Goal: Information Seeking & Learning: Learn about a topic

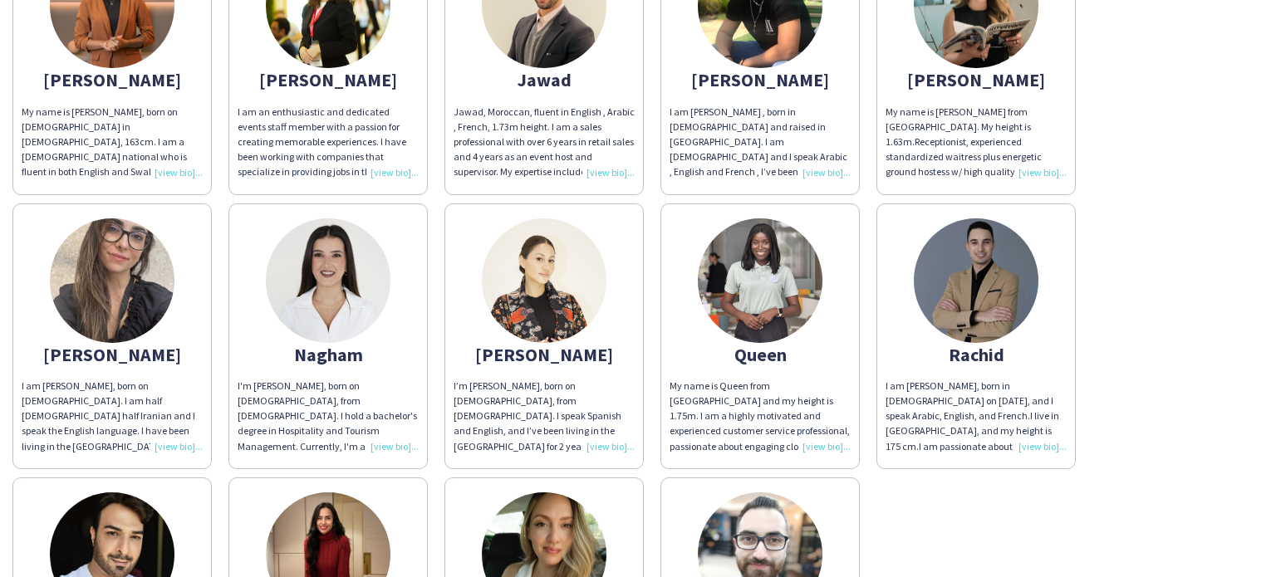
scroll to position [831, 0]
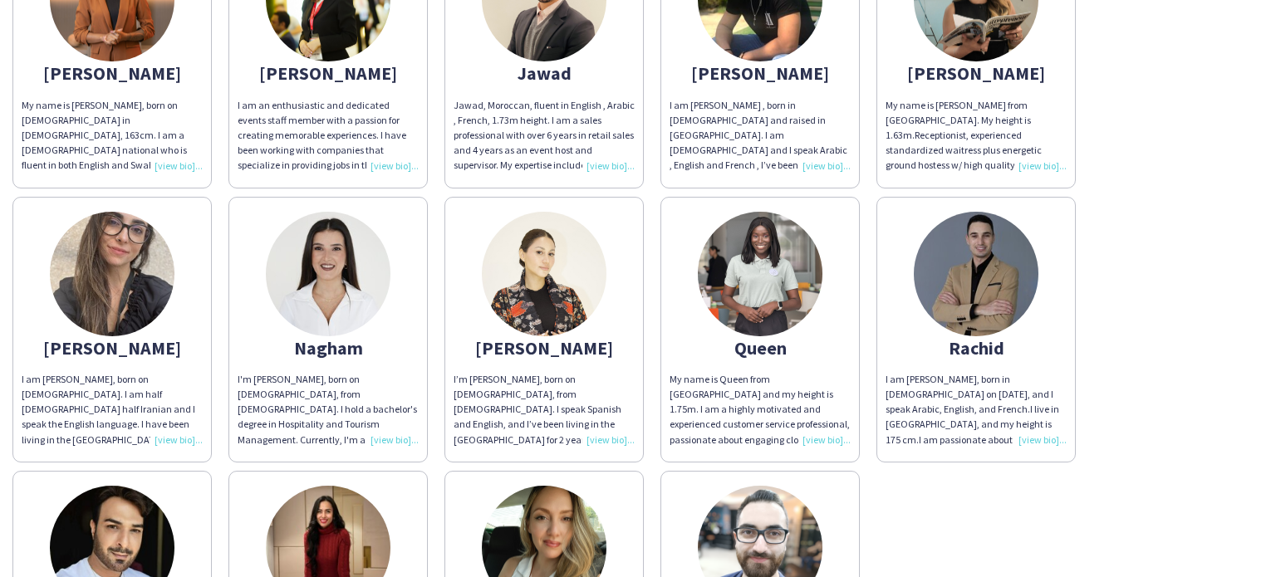
click at [96, 310] on img at bounding box center [112, 274] width 125 height 125
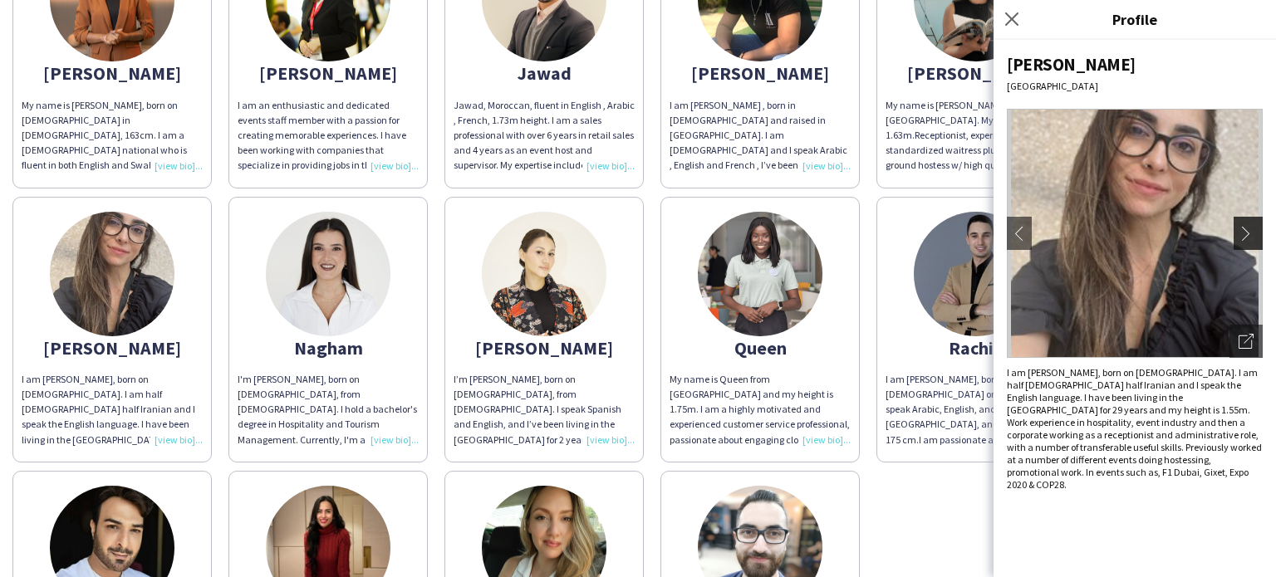
click at [1244, 241] on button "chevron-right" at bounding box center [1250, 233] width 33 height 33
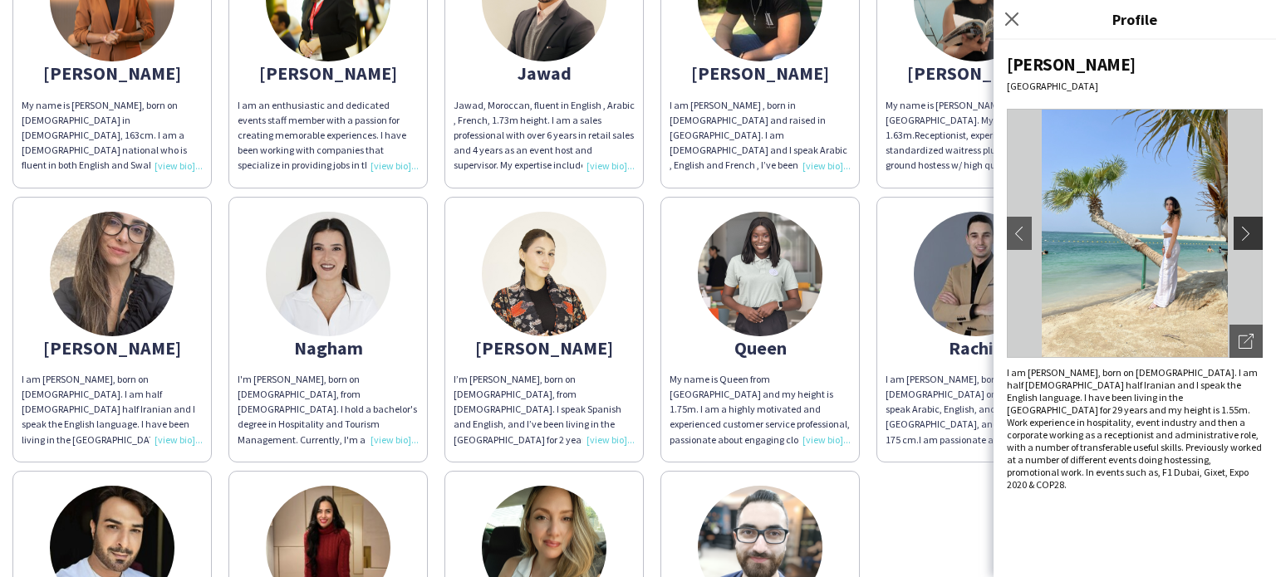
click at [1244, 236] on app-icon "chevron-right" at bounding box center [1250, 233] width 23 height 15
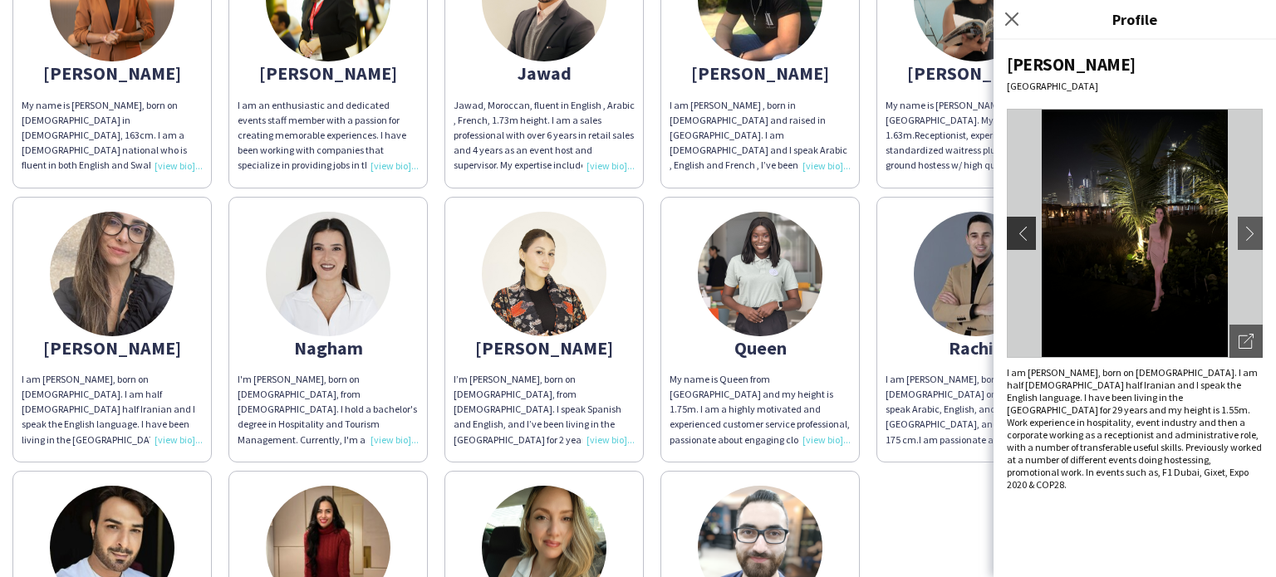
click at [1019, 241] on button "chevron-left" at bounding box center [1019, 233] width 33 height 33
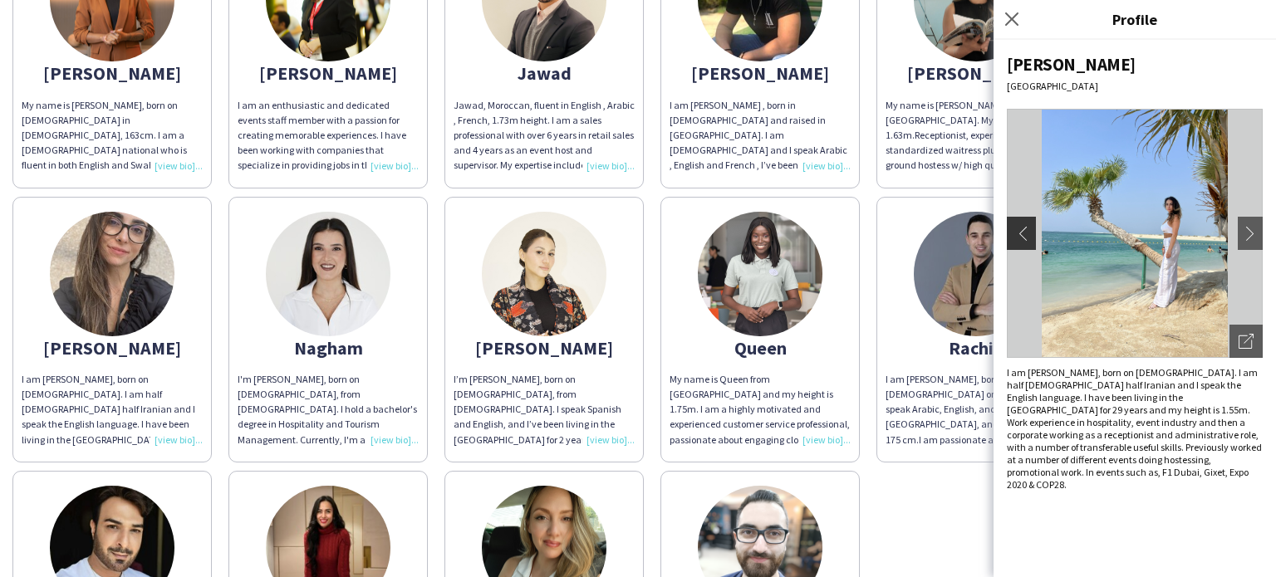
click at [1023, 233] on app-icon "chevron-left" at bounding box center [1019, 233] width 23 height 15
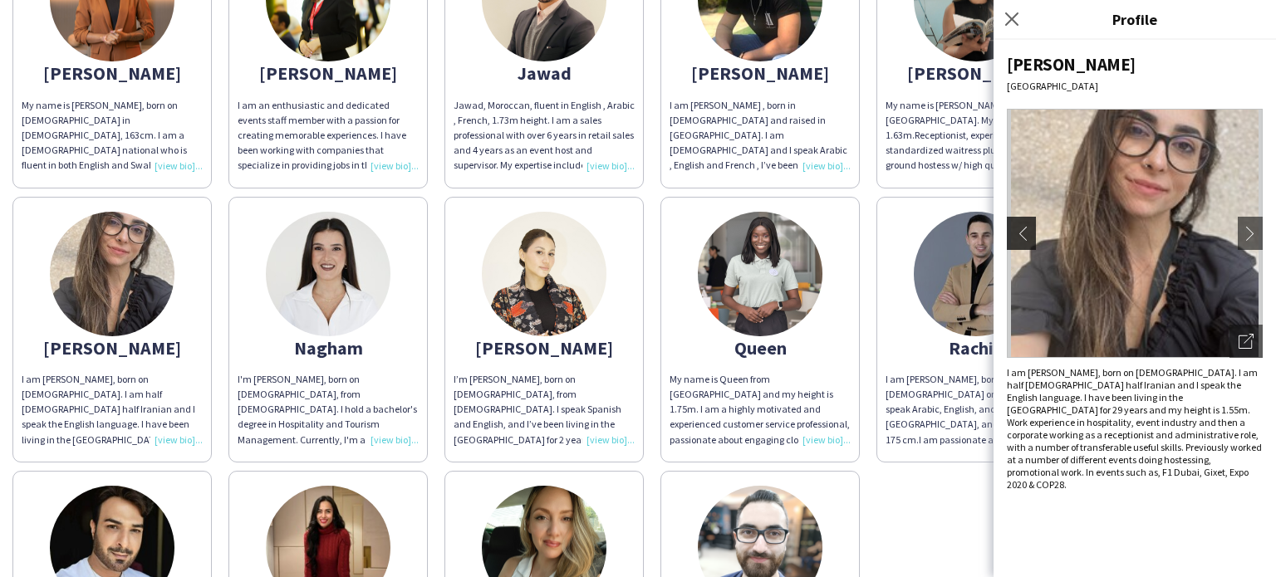
click at [1023, 233] on app-icon "chevron-left" at bounding box center [1019, 233] width 23 height 15
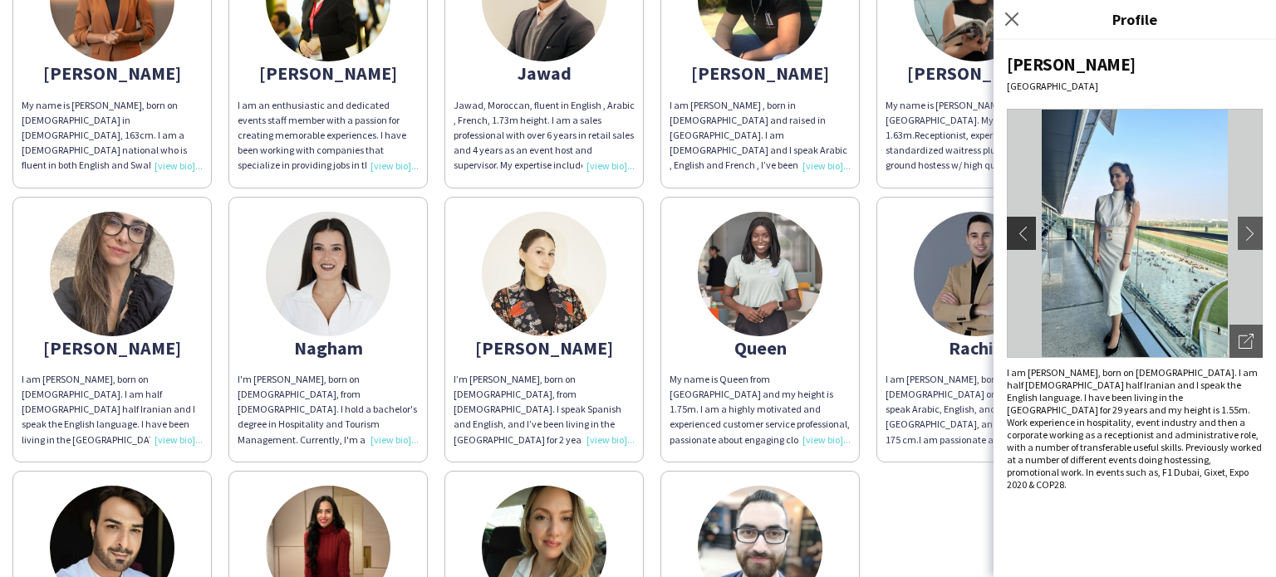
click at [1023, 233] on app-icon "chevron-left" at bounding box center [1019, 233] width 23 height 15
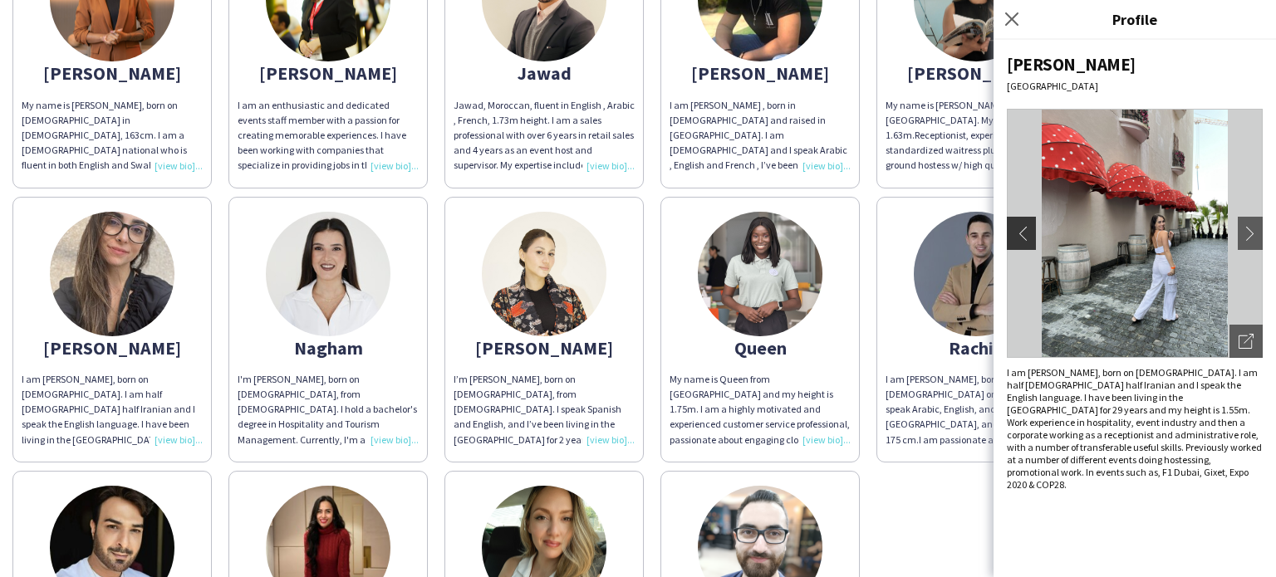
click at [1023, 233] on app-icon "chevron-left" at bounding box center [1019, 233] width 23 height 15
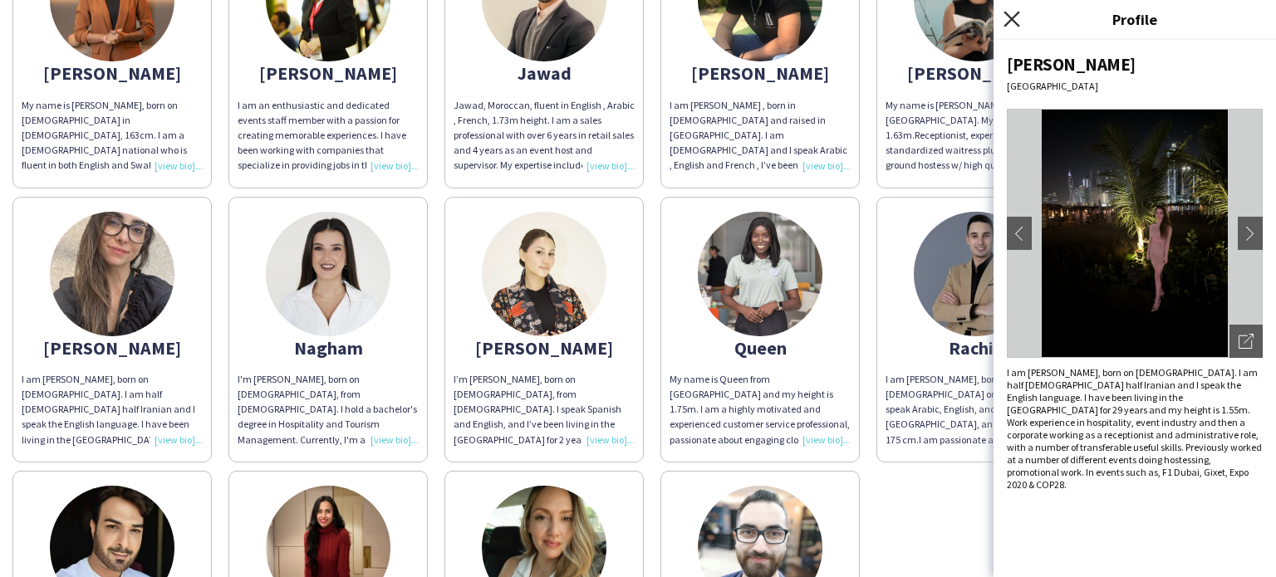
click at [1012, 22] on icon "Close pop-in" at bounding box center [1011, 19] width 16 height 16
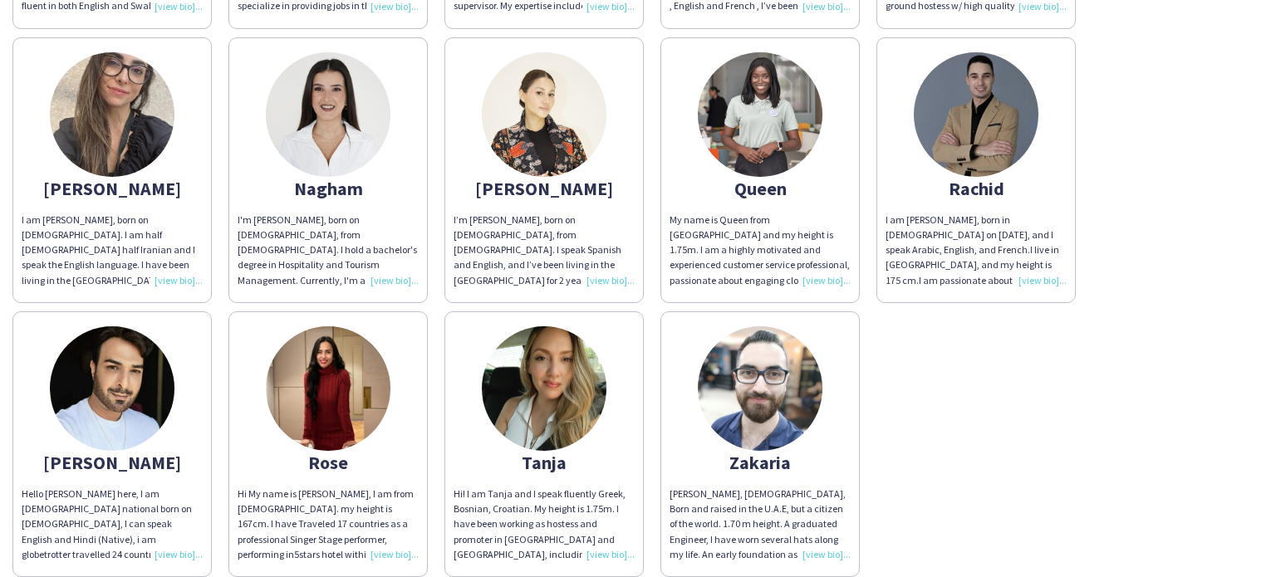
scroll to position [914, 0]
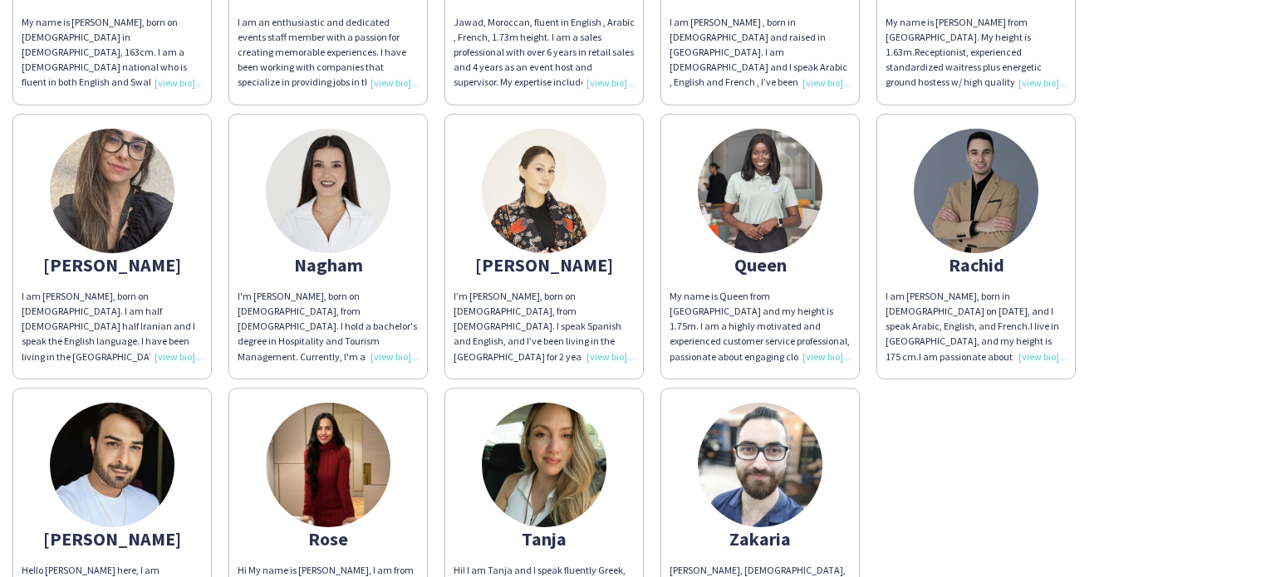
click at [779, 204] on img at bounding box center [760, 191] width 125 height 125
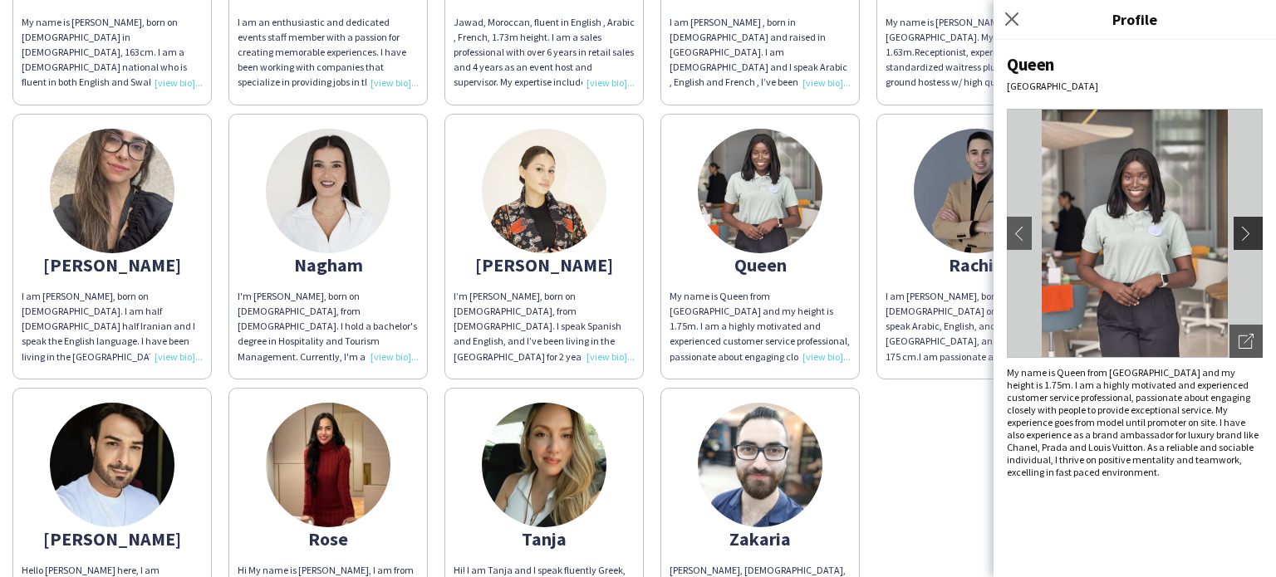
click at [1254, 228] on app-icon "chevron-right" at bounding box center [1250, 233] width 23 height 15
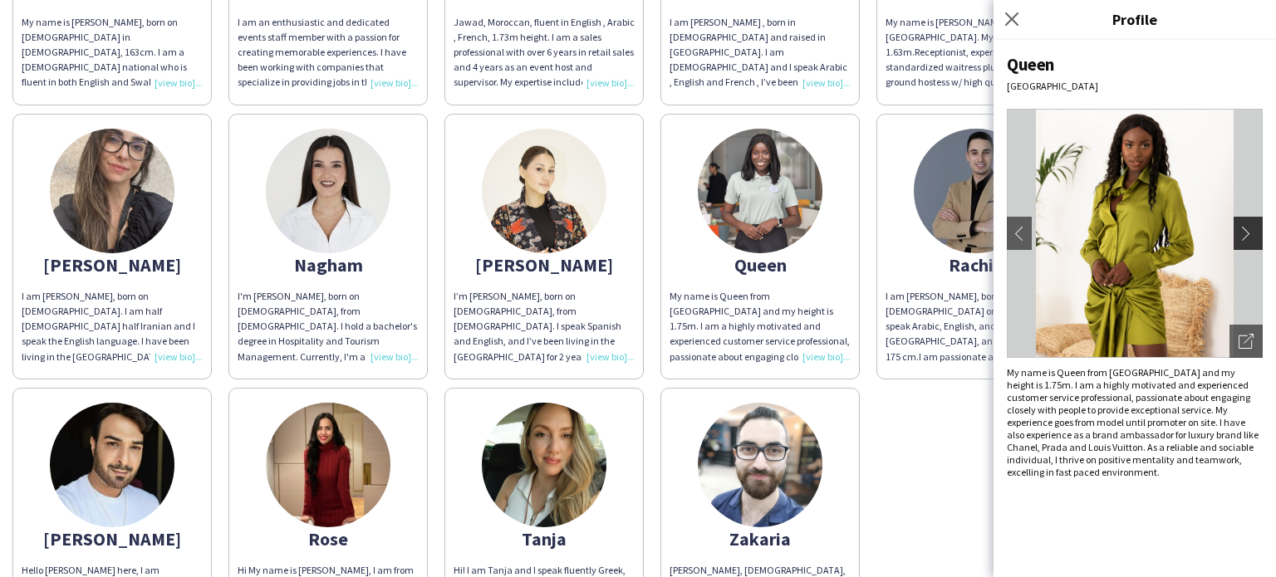
click at [1249, 230] on app-icon "chevron-right" at bounding box center [1250, 233] width 23 height 15
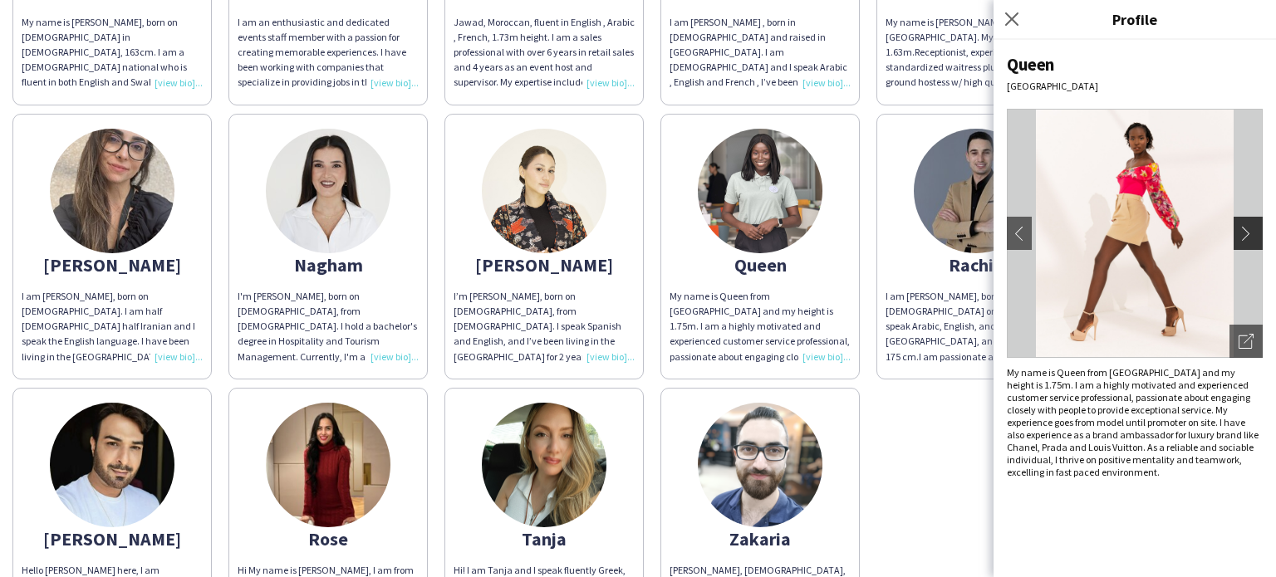
click at [1249, 230] on app-icon "chevron-right" at bounding box center [1250, 233] width 23 height 15
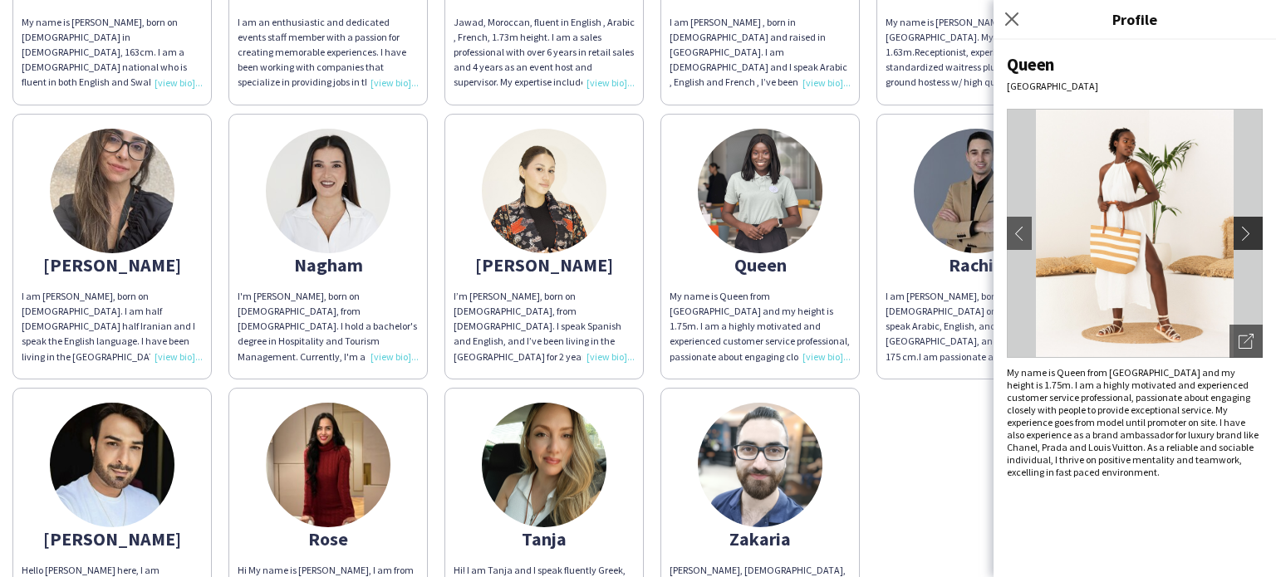
click at [1249, 230] on app-icon "chevron-right" at bounding box center [1250, 233] width 23 height 15
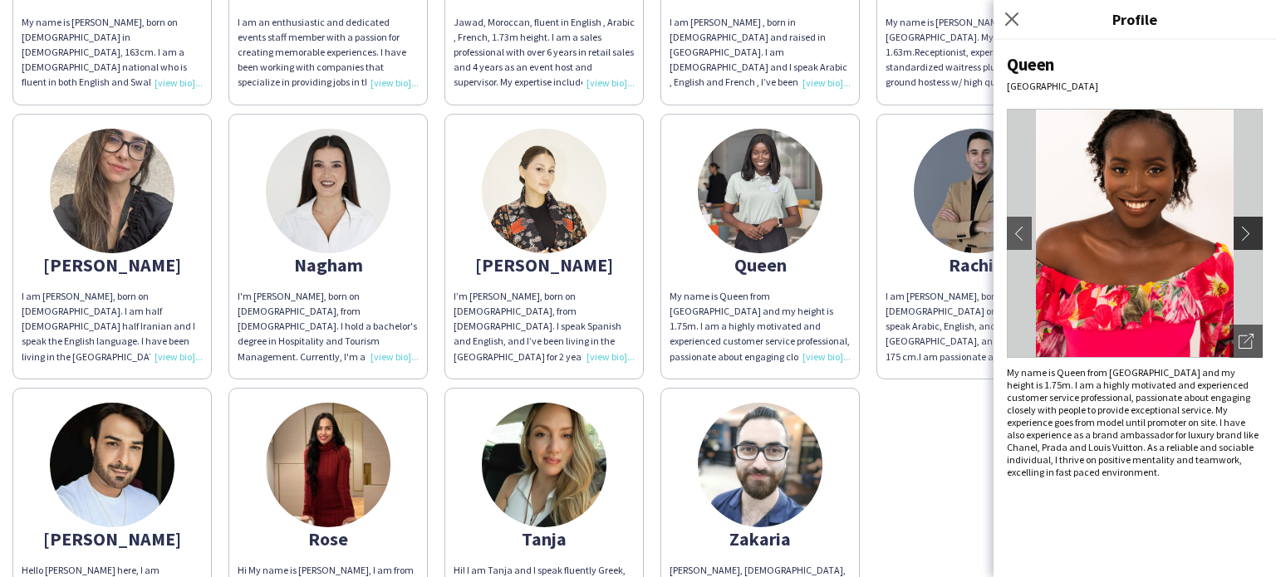
click at [1249, 230] on app-icon "chevron-right" at bounding box center [1250, 233] width 23 height 15
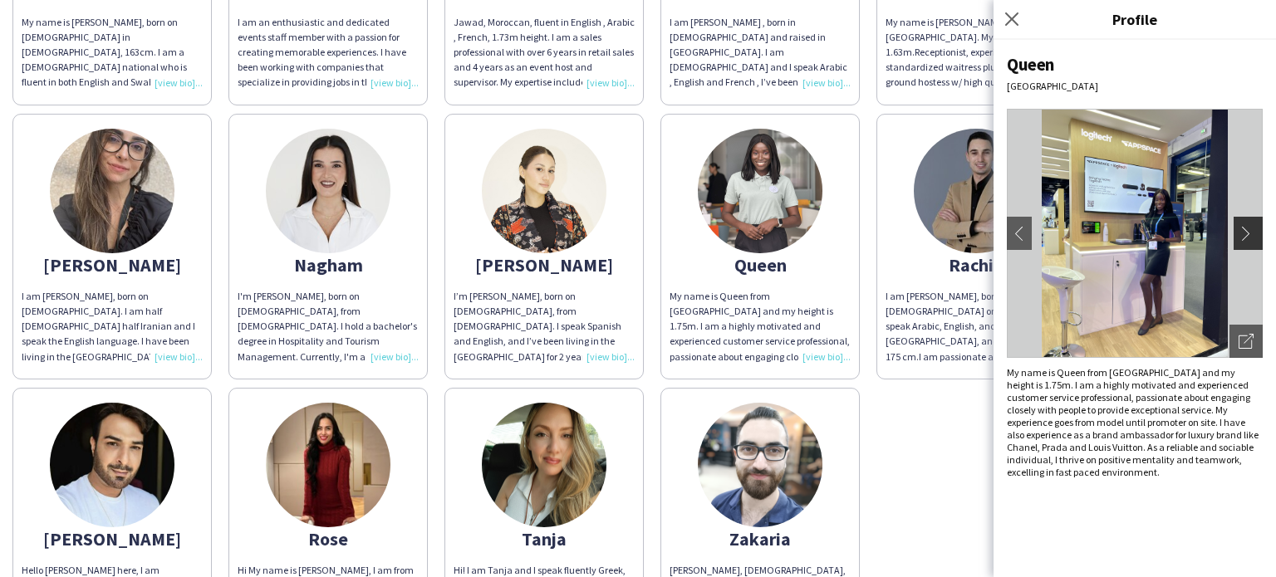
click at [1249, 230] on app-icon "chevron-right" at bounding box center [1250, 233] width 23 height 15
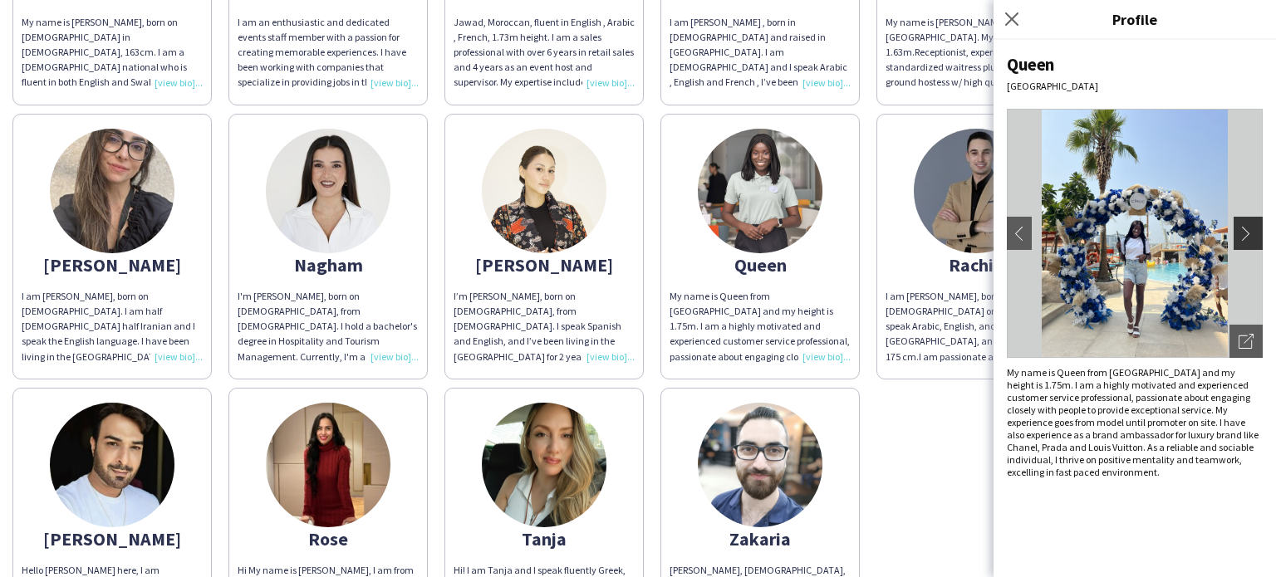
click at [1249, 230] on app-icon "chevron-right" at bounding box center [1250, 233] width 23 height 15
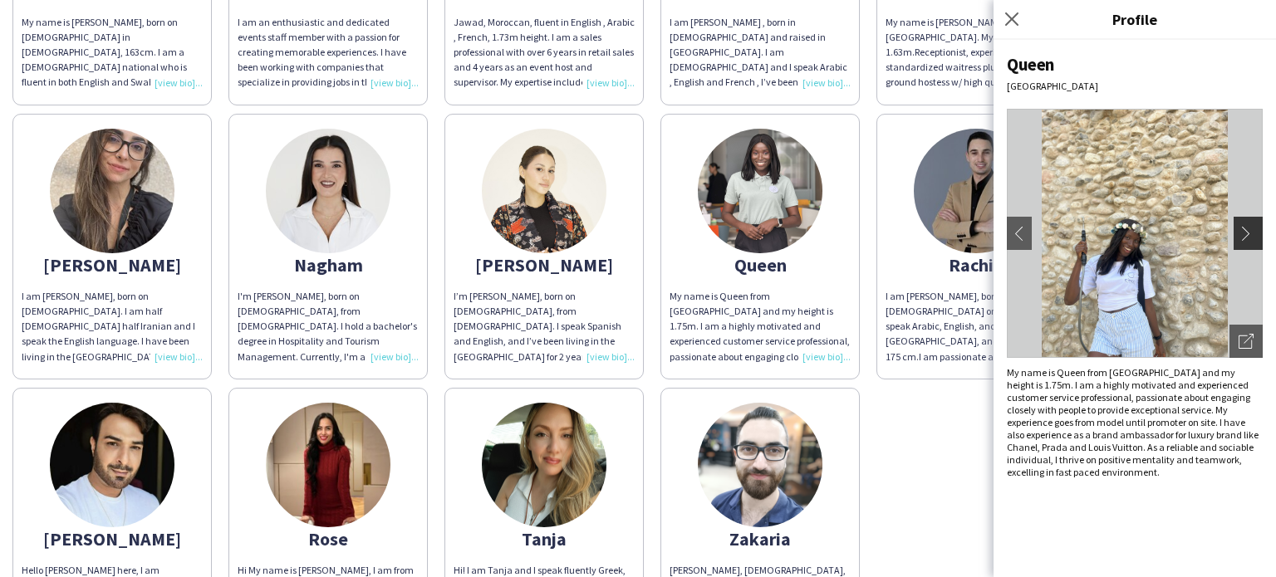
click at [1249, 230] on app-icon "chevron-right" at bounding box center [1250, 233] width 23 height 15
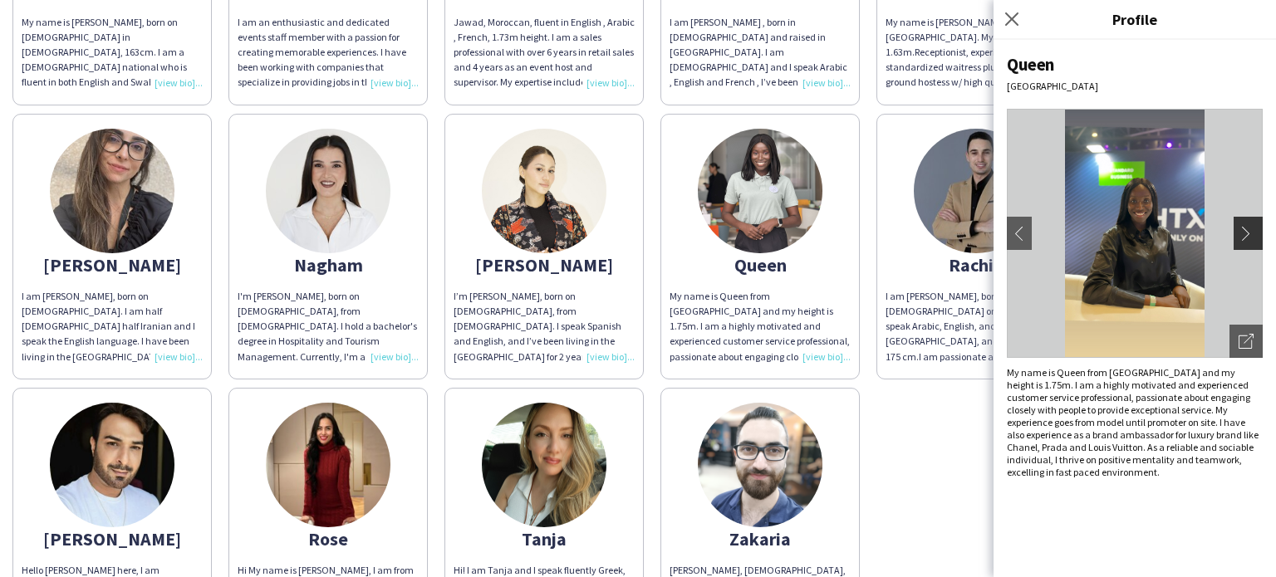
click at [1249, 230] on app-icon "chevron-right" at bounding box center [1250, 233] width 23 height 15
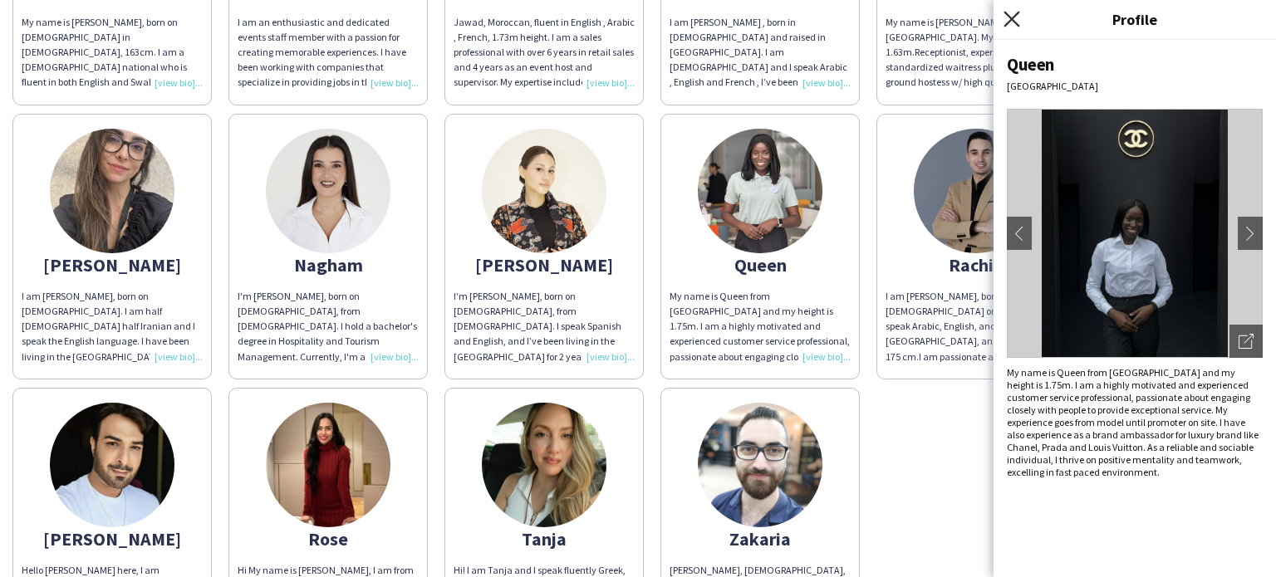
click at [1016, 16] on icon at bounding box center [1011, 19] width 16 height 16
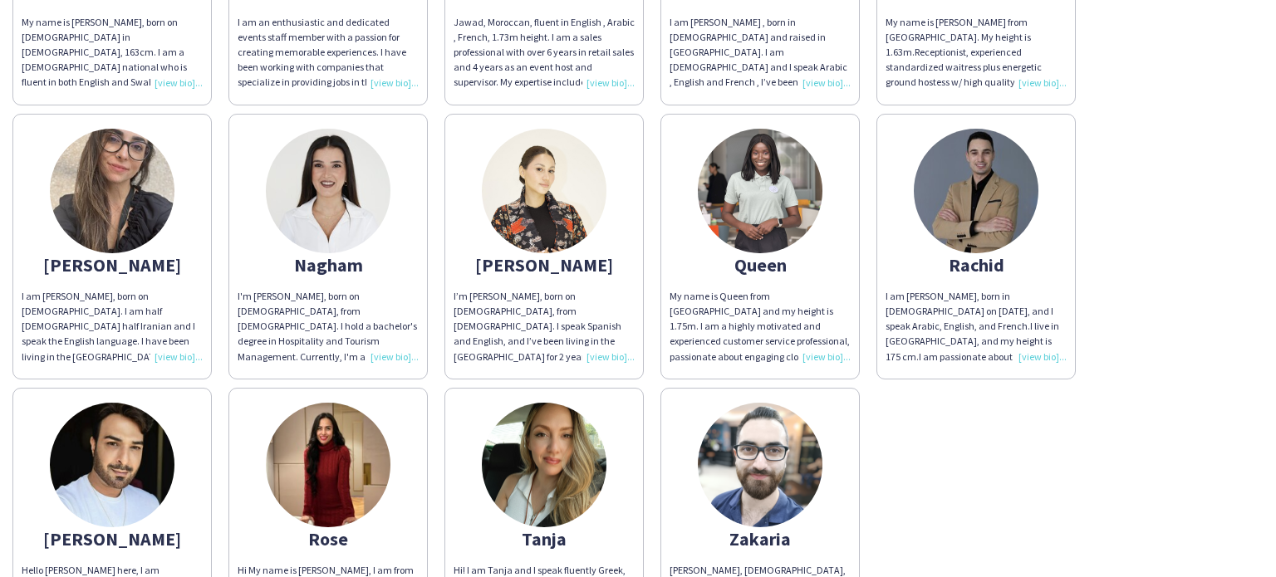
click at [972, 447] on div "Areeba An enthusiastic person who has 8 years of customer service experience in…" at bounding box center [637, 104] width 1251 height 1097
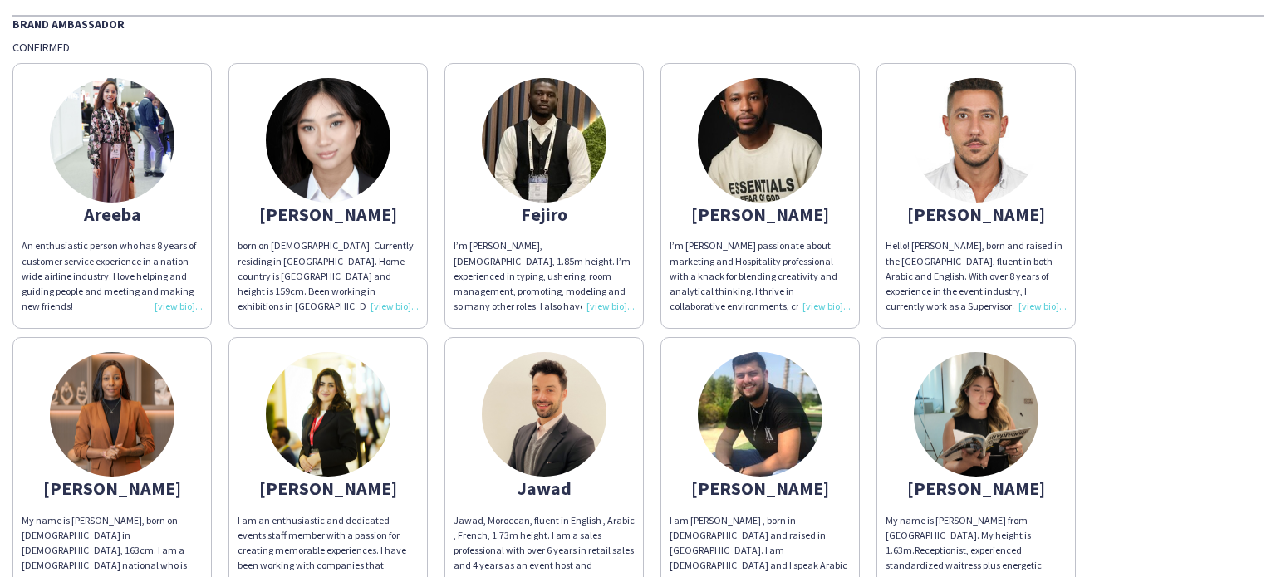
click at [111, 125] on img at bounding box center [112, 140] width 125 height 125
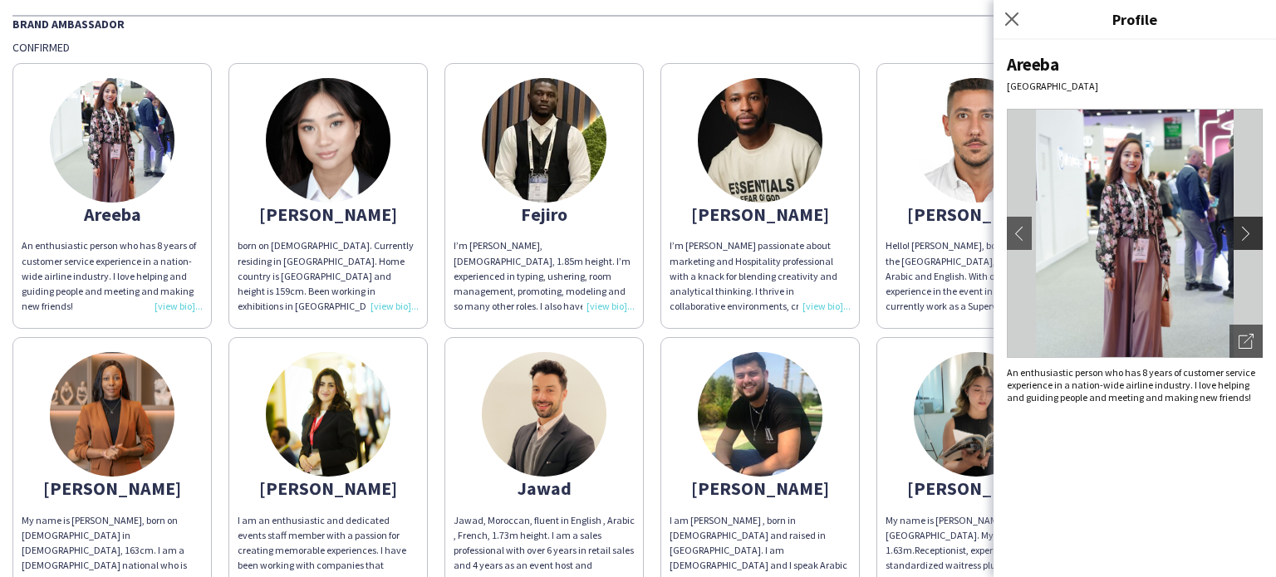
click at [1246, 237] on app-icon "chevron-right" at bounding box center [1250, 233] width 23 height 15
click at [1239, 226] on app-icon "chevron-right" at bounding box center [1250, 233] width 23 height 15
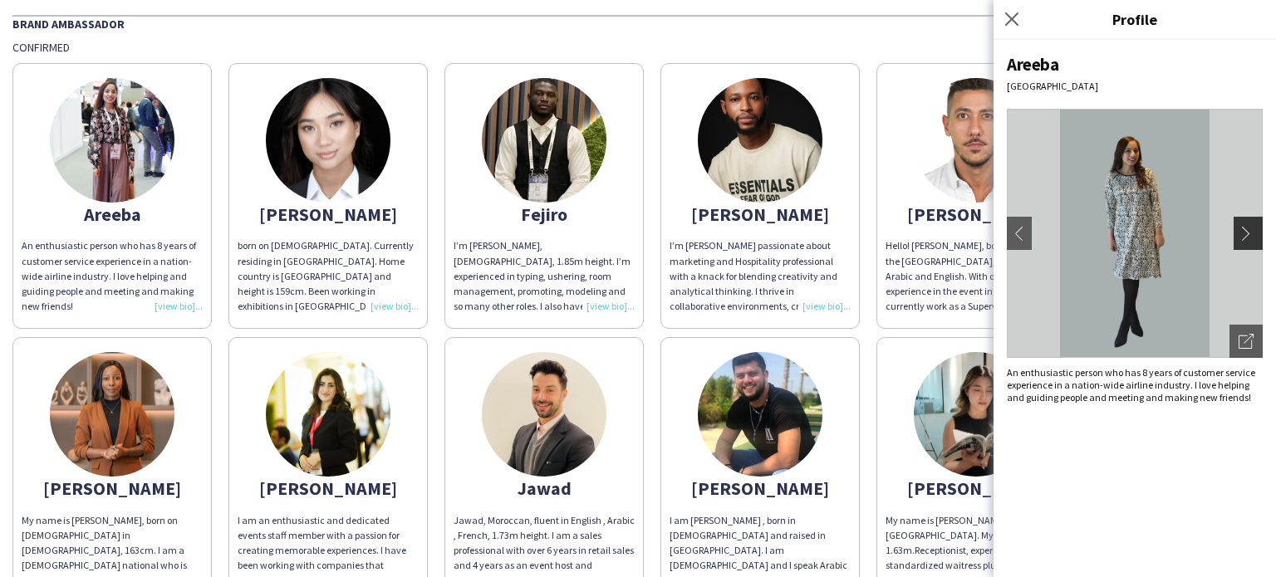
click at [1249, 235] on app-icon "chevron-right" at bounding box center [1250, 233] width 23 height 15
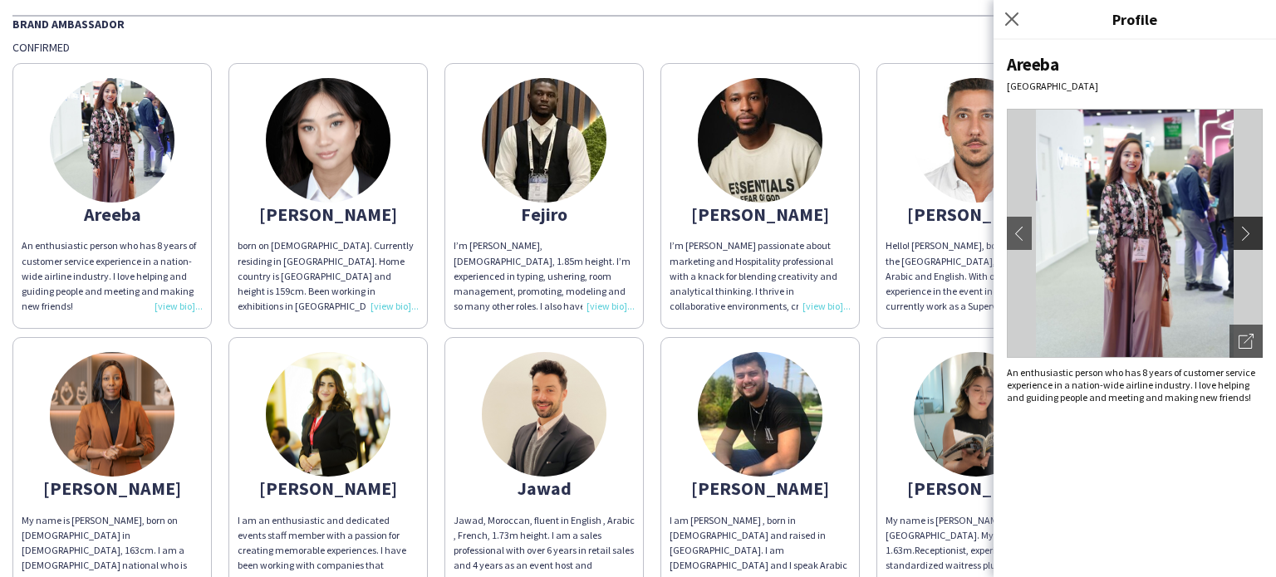
click at [1249, 235] on app-icon "chevron-right" at bounding box center [1250, 233] width 23 height 15
click at [1008, 15] on icon at bounding box center [1011, 19] width 16 height 16
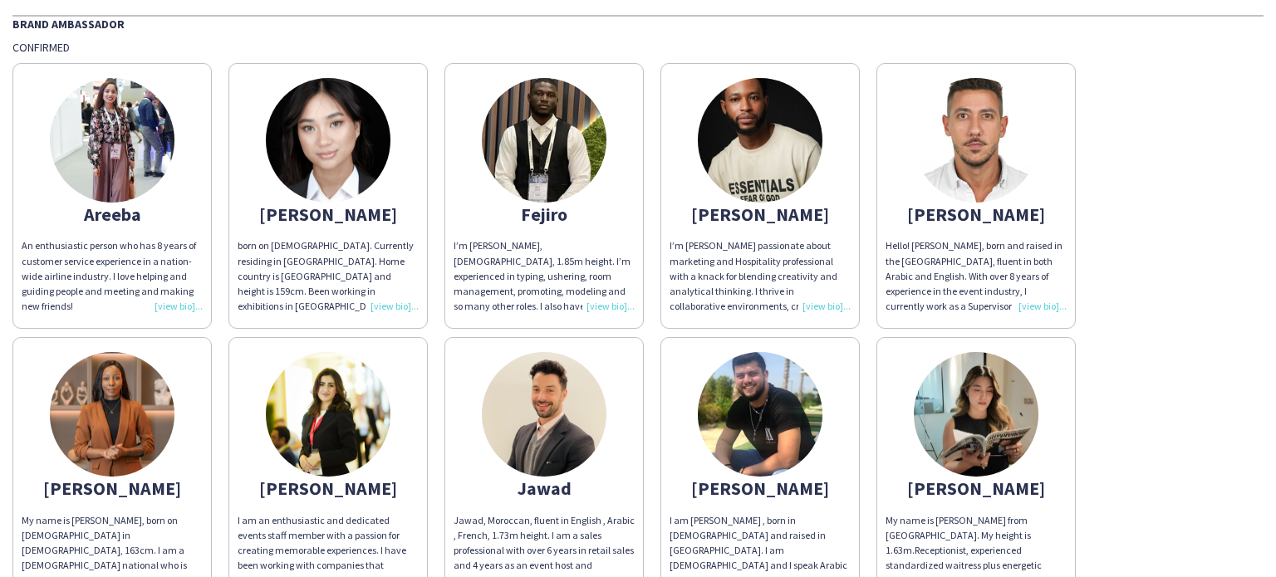
scroll to position [498, 0]
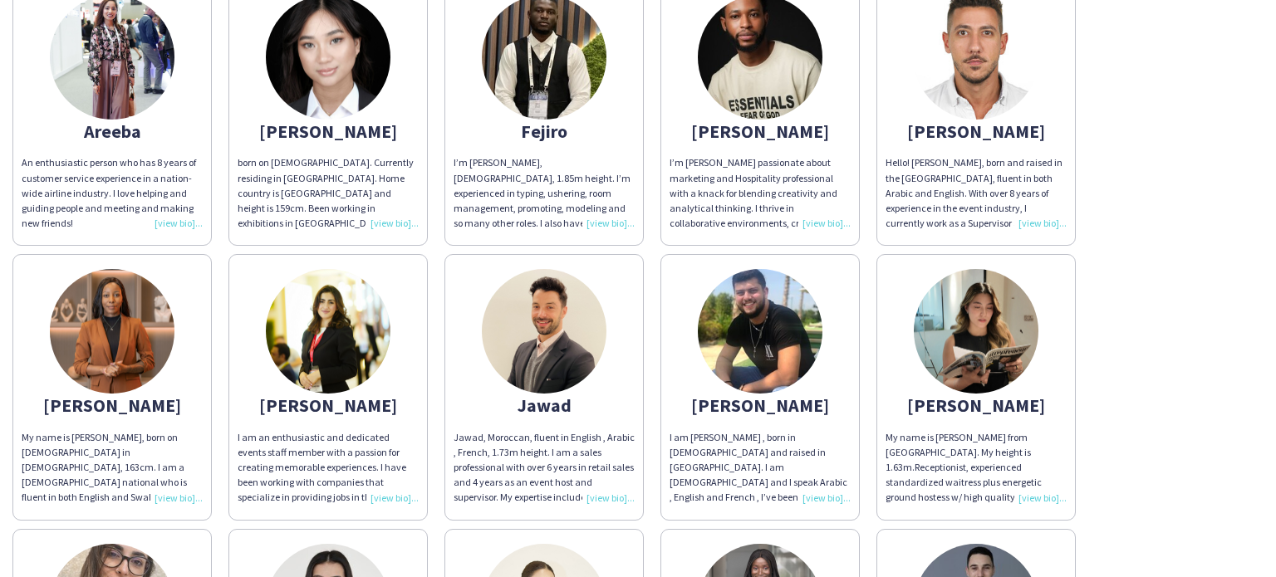
click at [980, 335] on img at bounding box center [976, 331] width 125 height 125
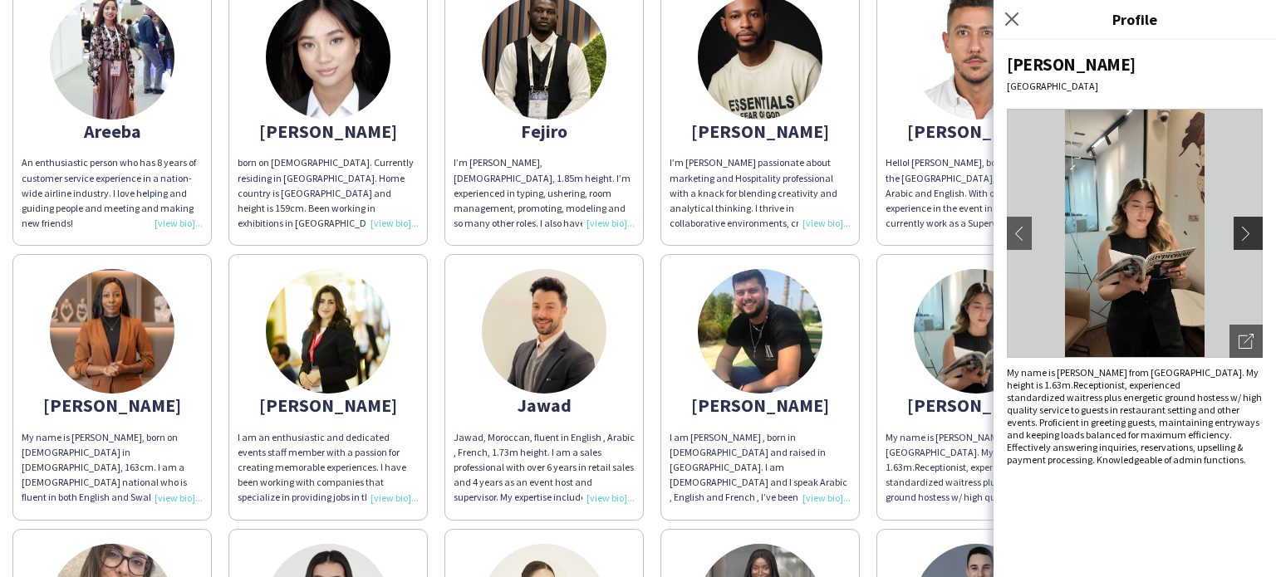
click at [1253, 233] on app-icon "chevron-right" at bounding box center [1250, 233] width 23 height 15
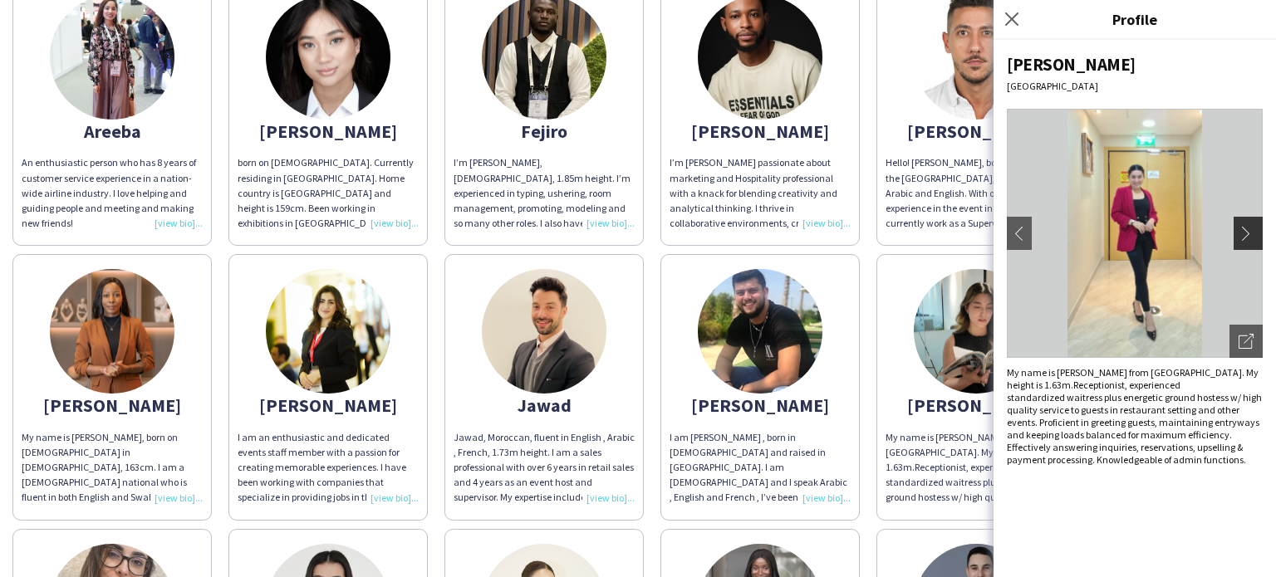
click at [1253, 233] on app-icon "chevron-right" at bounding box center [1250, 233] width 23 height 15
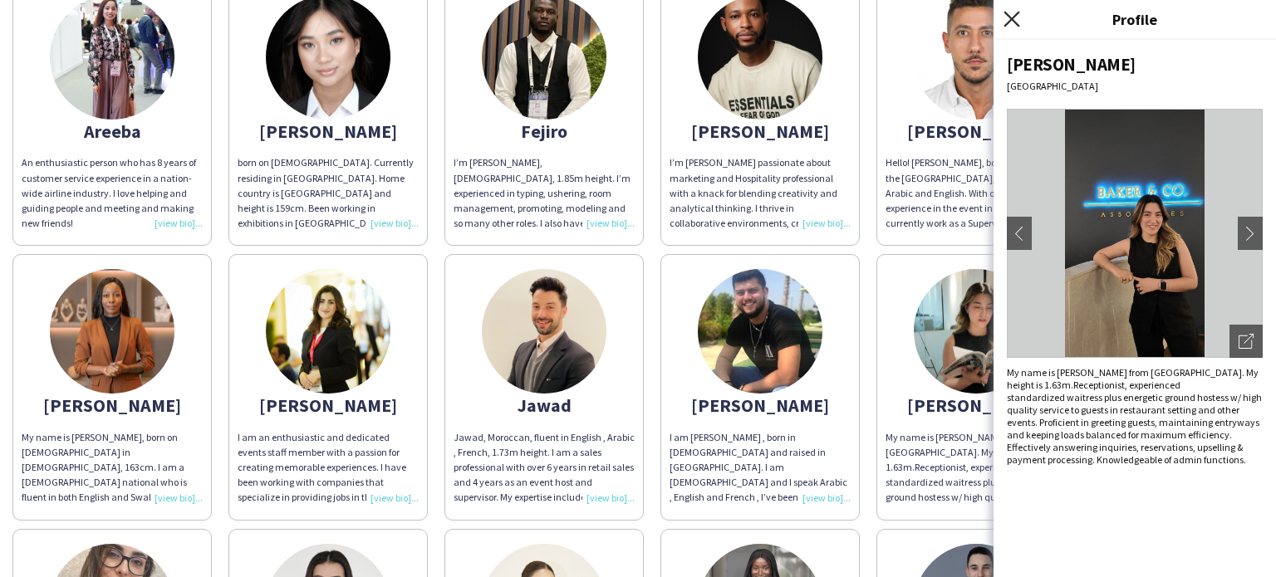
click at [1011, 19] on icon at bounding box center [1011, 19] width 16 height 16
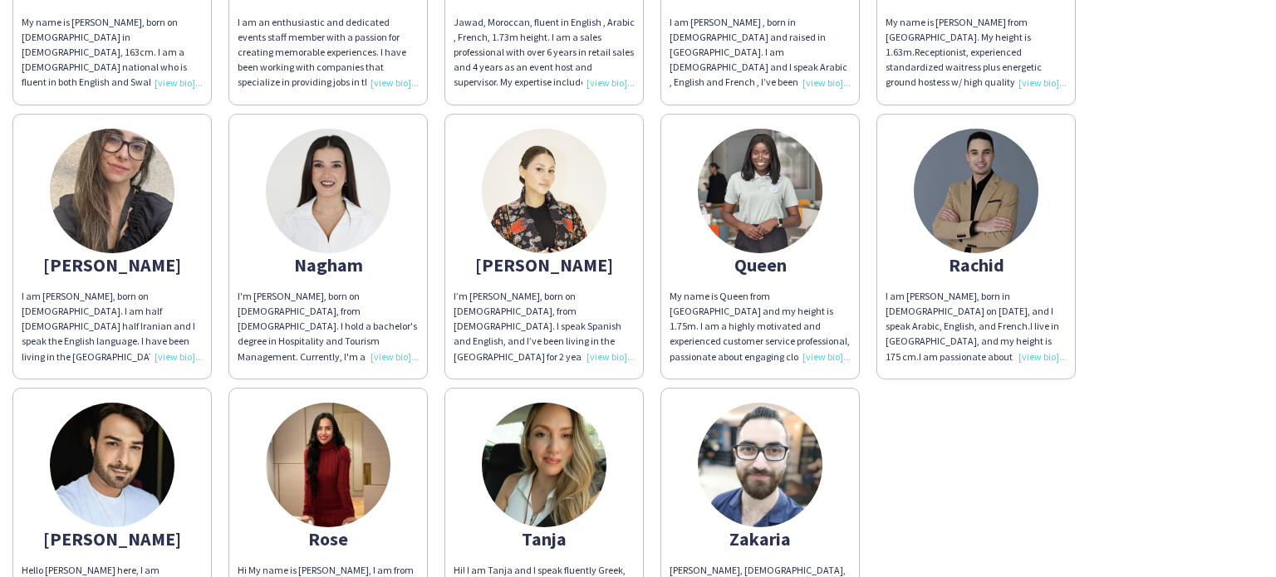
scroll to position [997, 0]
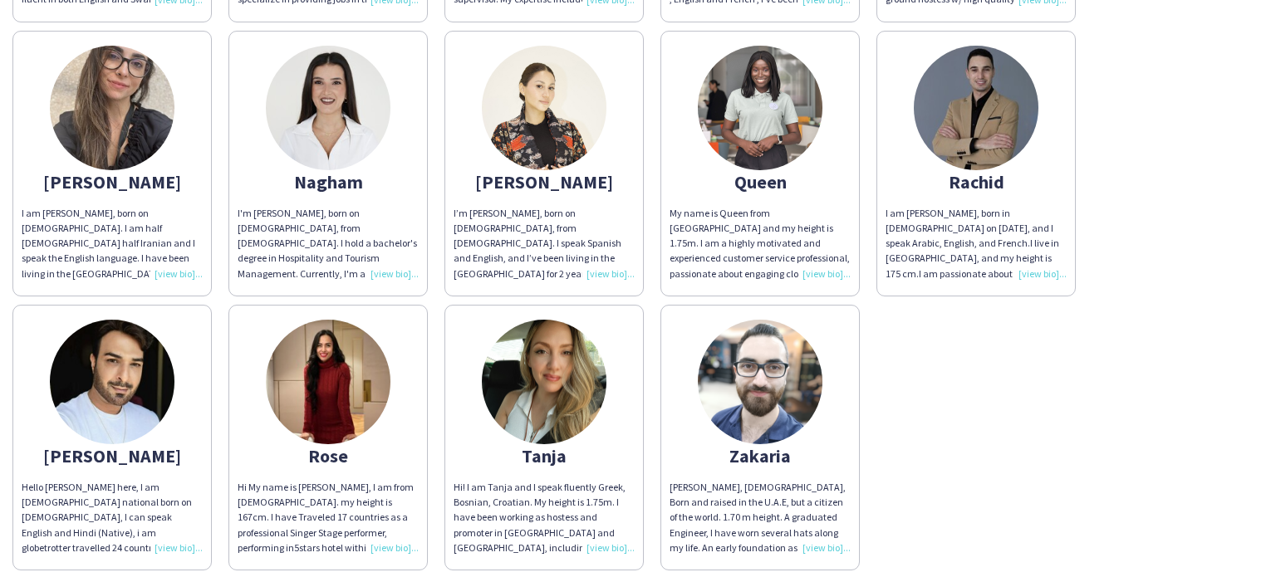
click at [571, 372] on img at bounding box center [544, 382] width 125 height 125
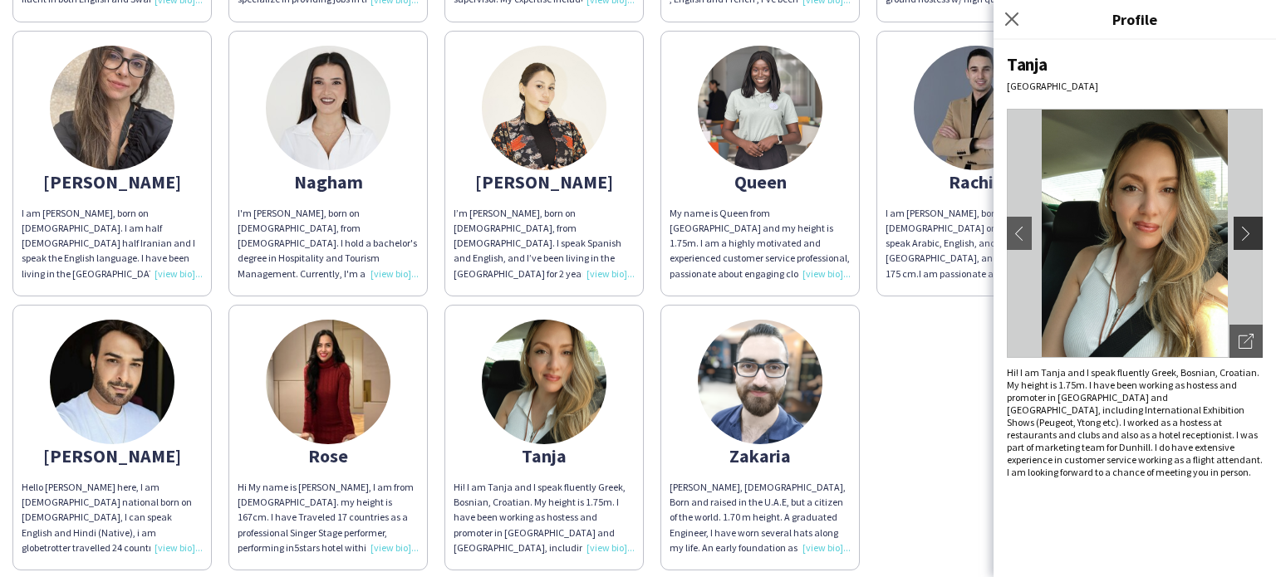
click at [1249, 237] on app-icon "chevron-right" at bounding box center [1250, 233] width 23 height 15
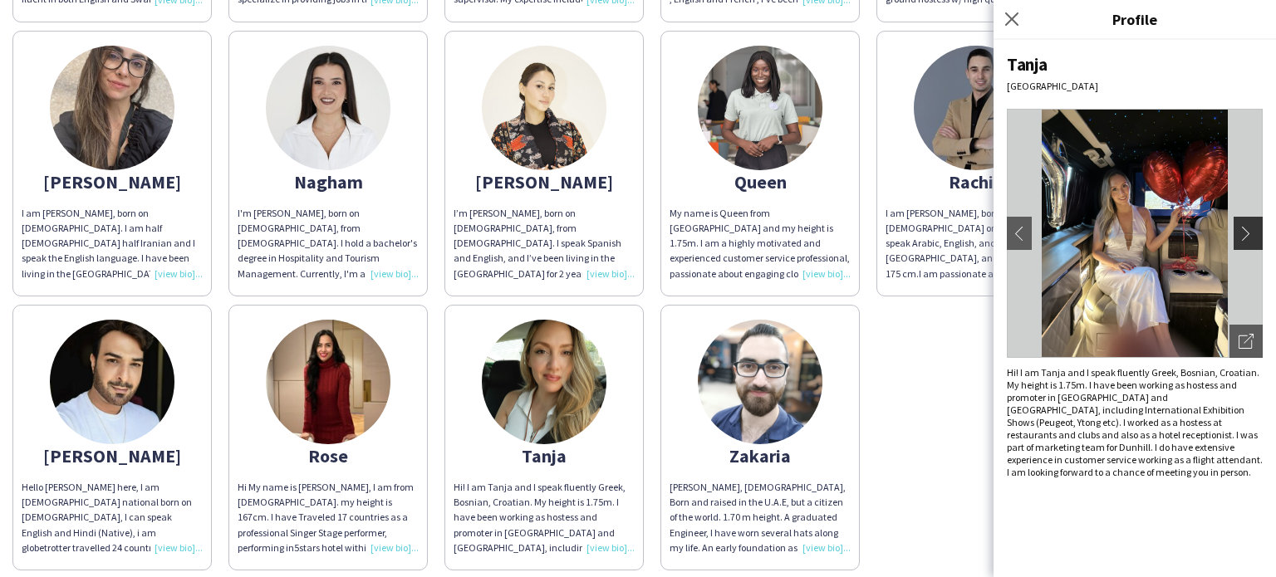
click at [1249, 237] on app-icon "chevron-right" at bounding box center [1250, 233] width 23 height 15
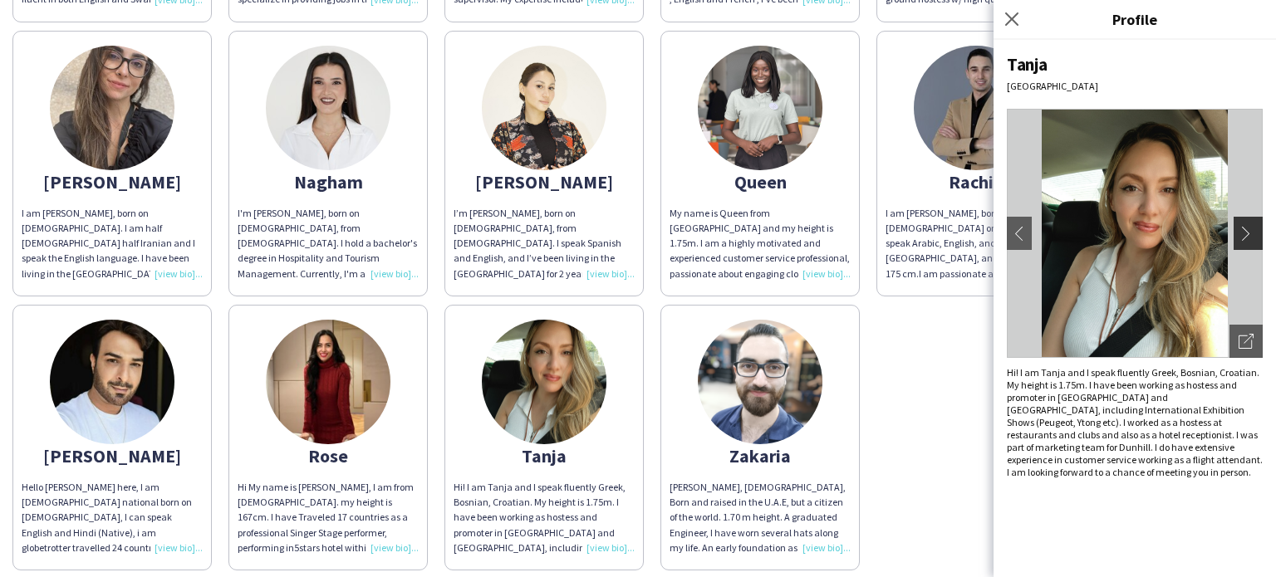
click at [1249, 237] on app-icon "chevron-right" at bounding box center [1250, 233] width 23 height 15
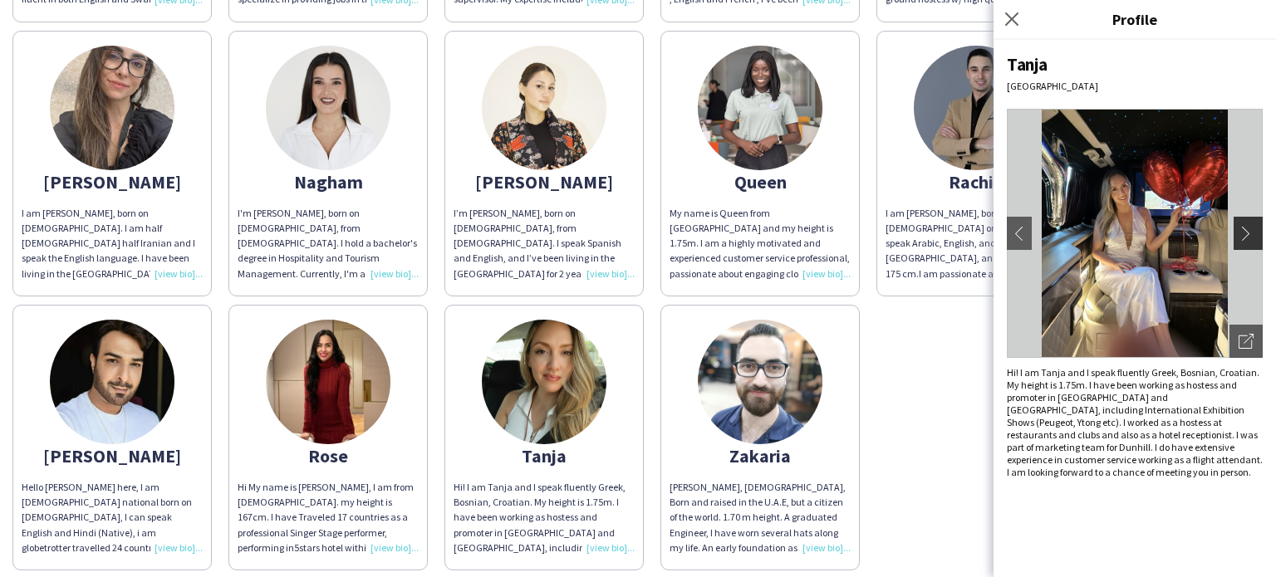
click at [1249, 237] on app-icon "chevron-right" at bounding box center [1250, 233] width 23 height 15
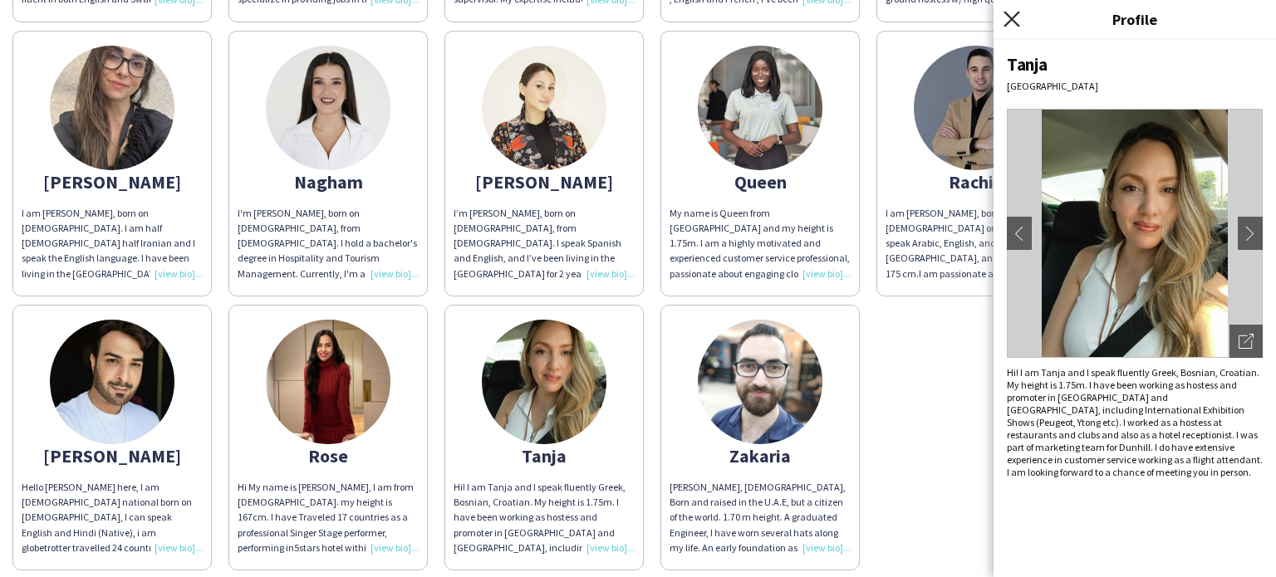
click at [1003, 22] on icon "Close pop-in" at bounding box center [1011, 19] width 16 height 16
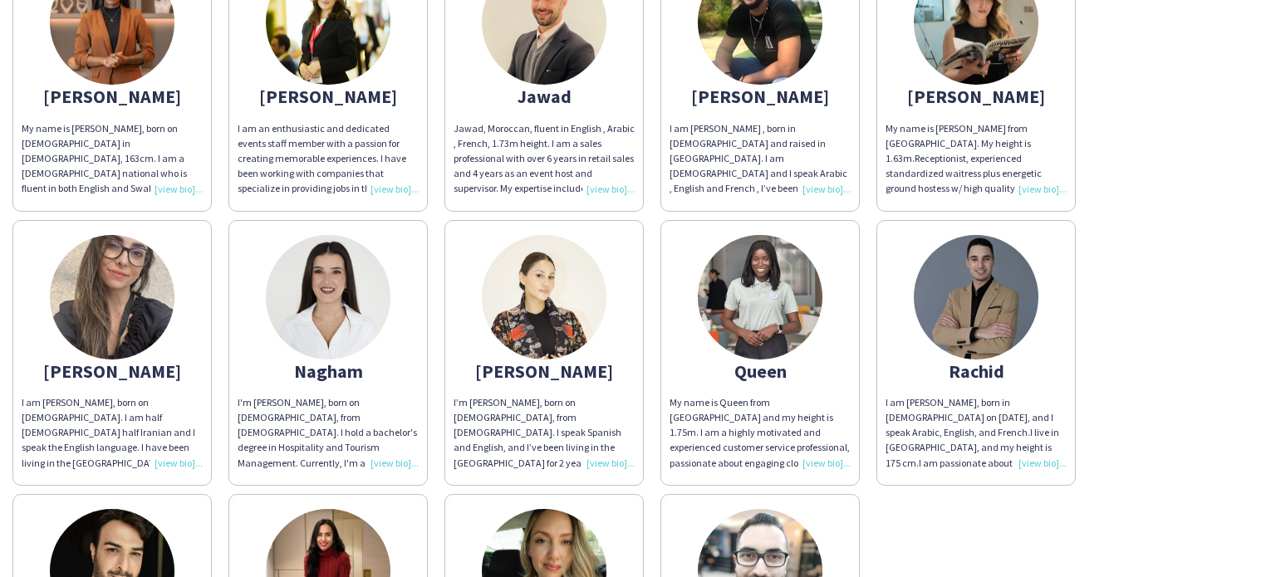
scroll to position [748, 0]
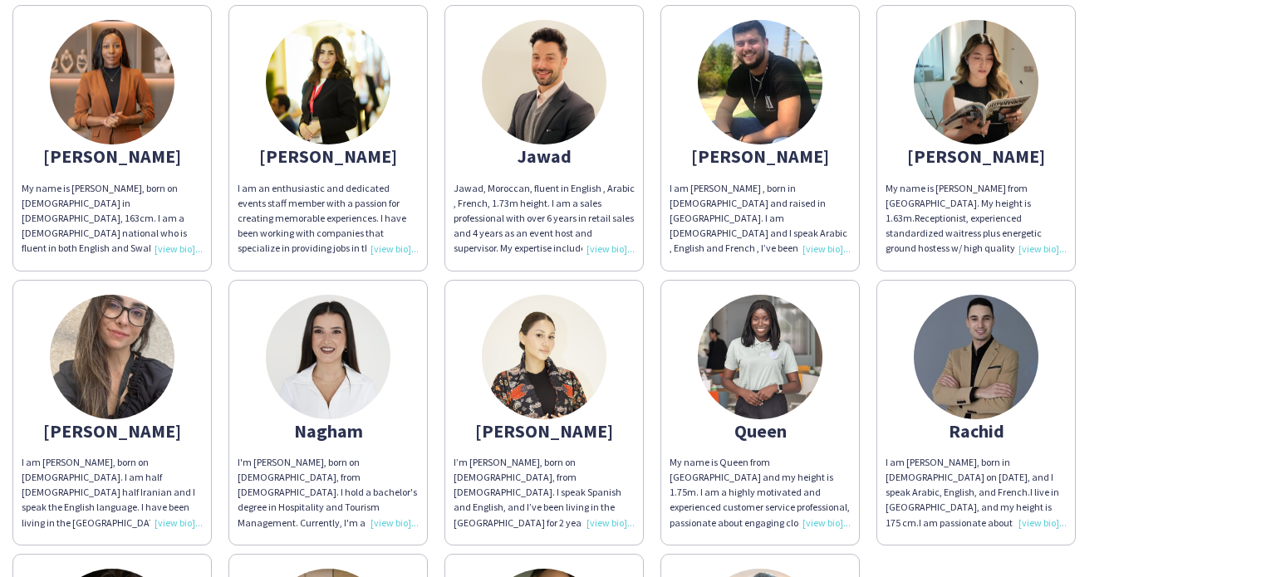
click at [531, 358] on img at bounding box center [544, 357] width 125 height 125
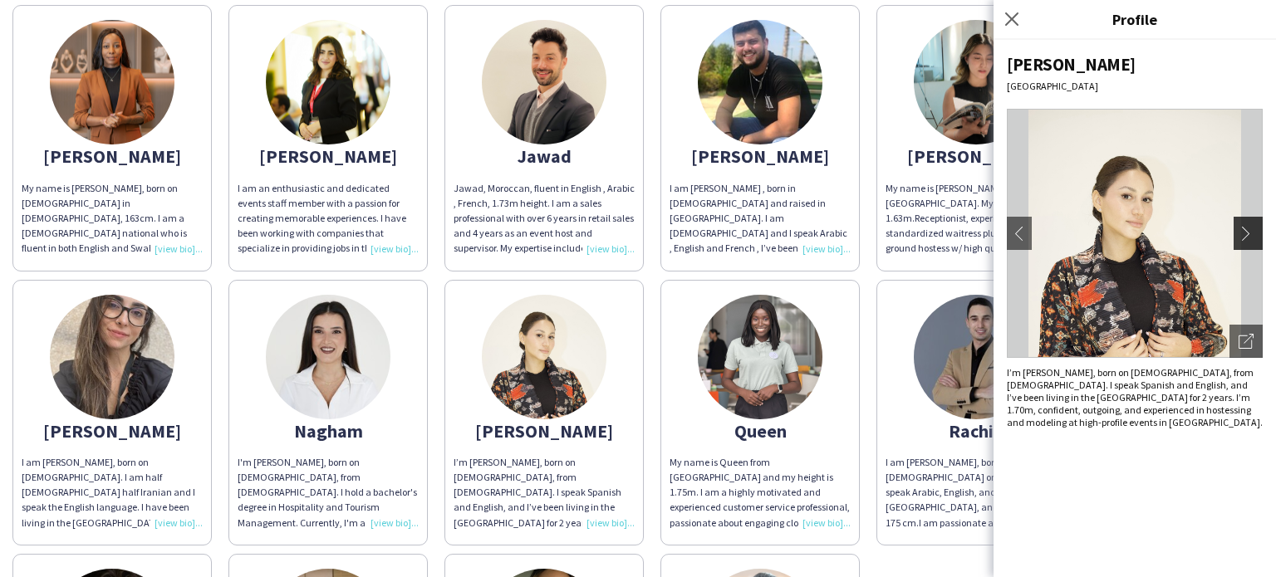
click at [1246, 230] on app-icon "chevron-right" at bounding box center [1250, 233] width 23 height 15
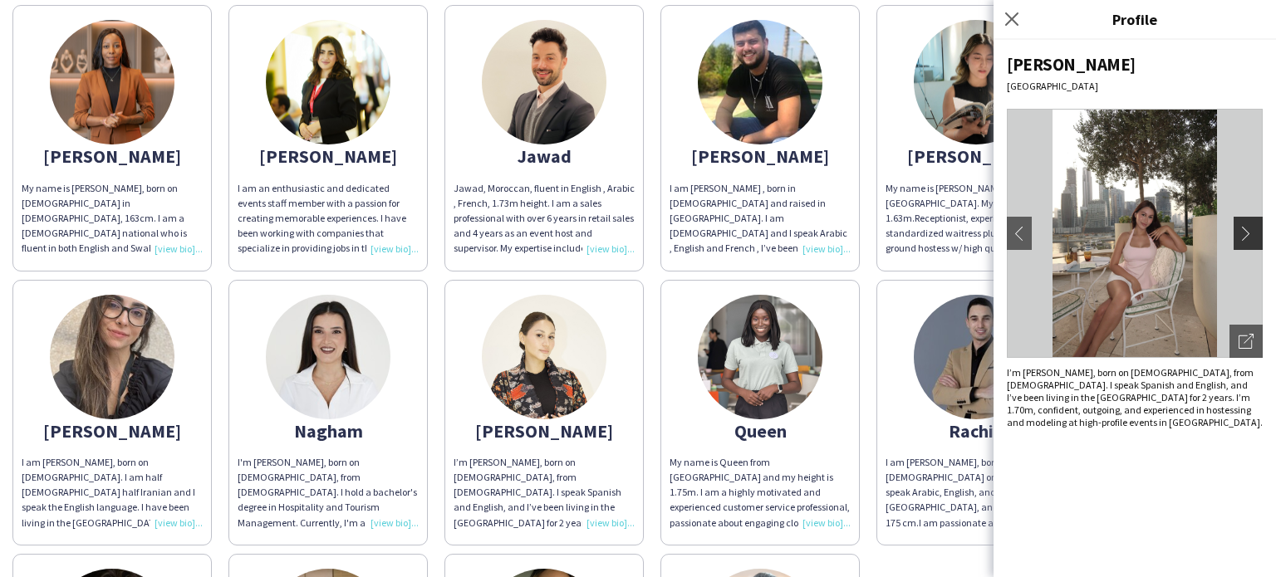
click at [1246, 230] on app-icon "chevron-right" at bounding box center [1250, 233] width 23 height 15
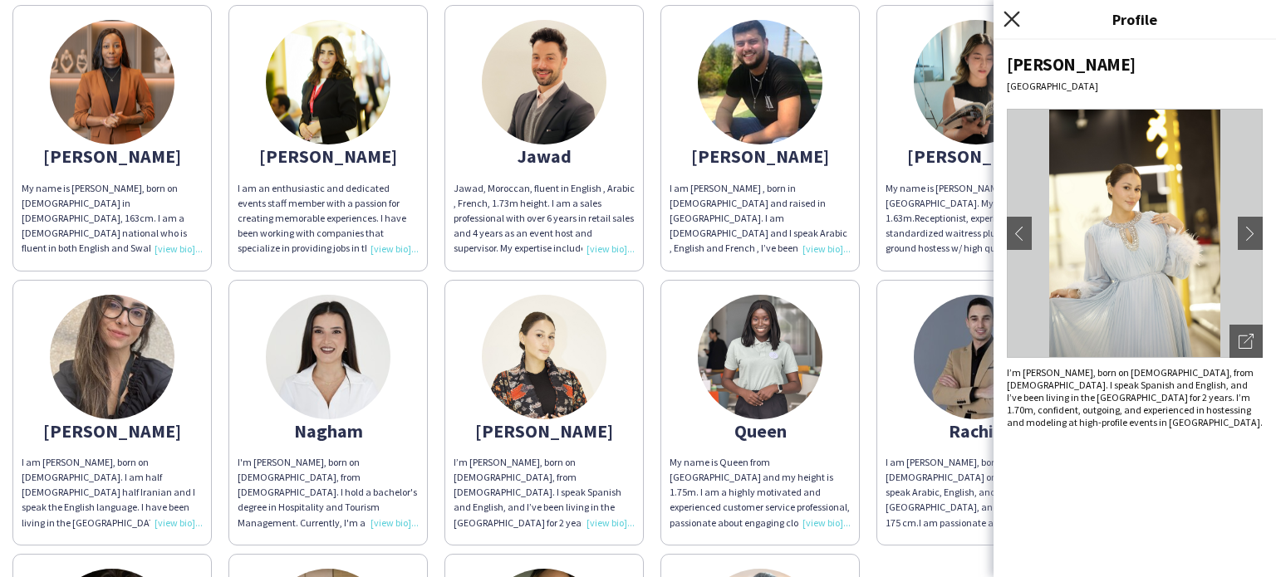
click at [1011, 15] on icon "Close pop-in" at bounding box center [1011, 19] width 16 height 16
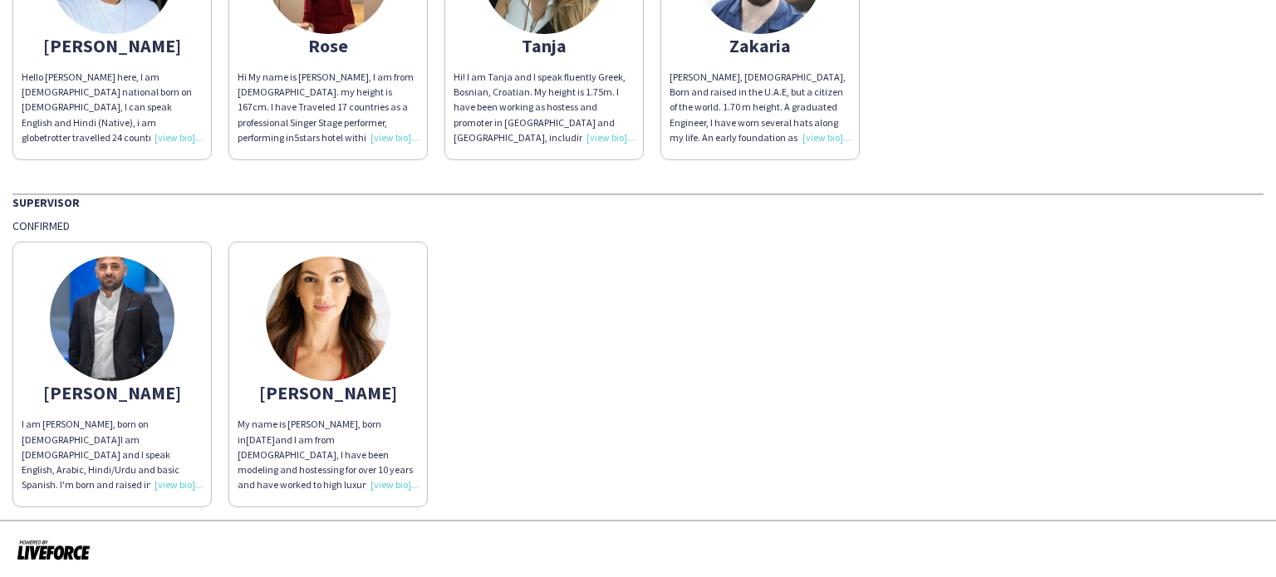
scroll to position [1409, 0]
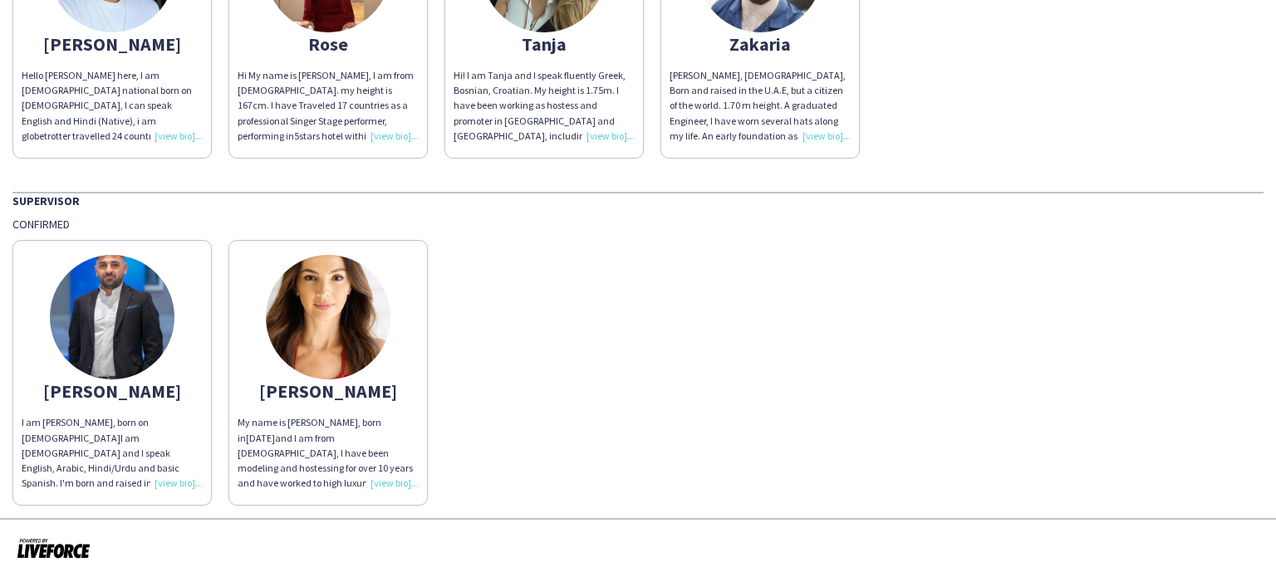
click at [348, 306] on img at bounding box center [328, 317] width 125 height 125
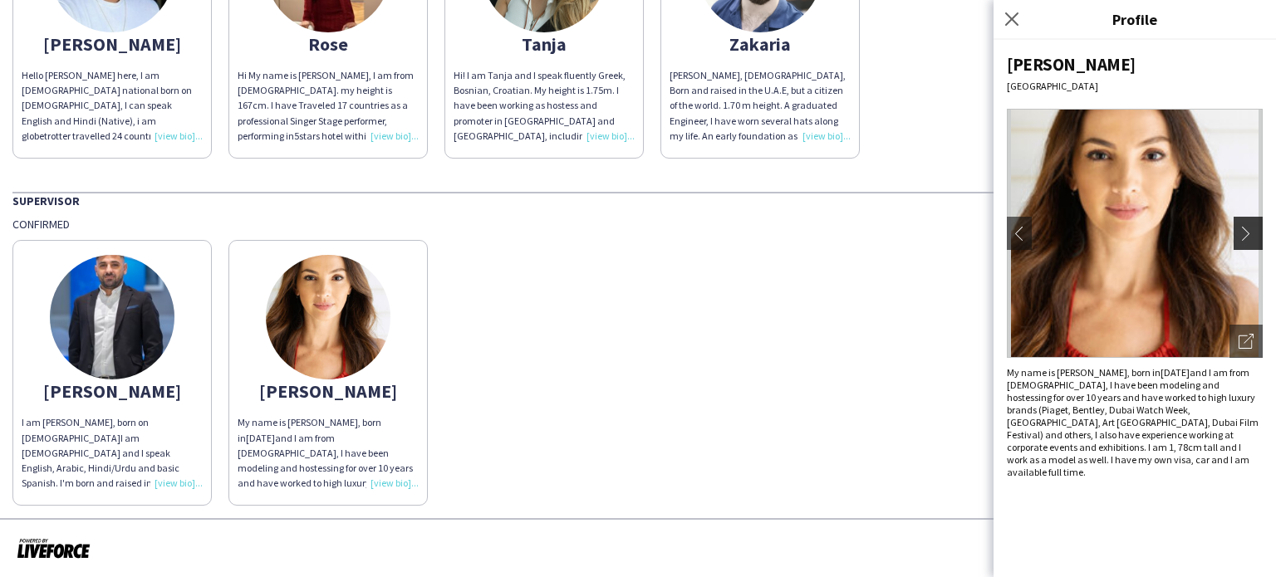
click at [1251, 234] on app-icon "chevron-right" at bounding box center [1250, 233] width 23 height 15
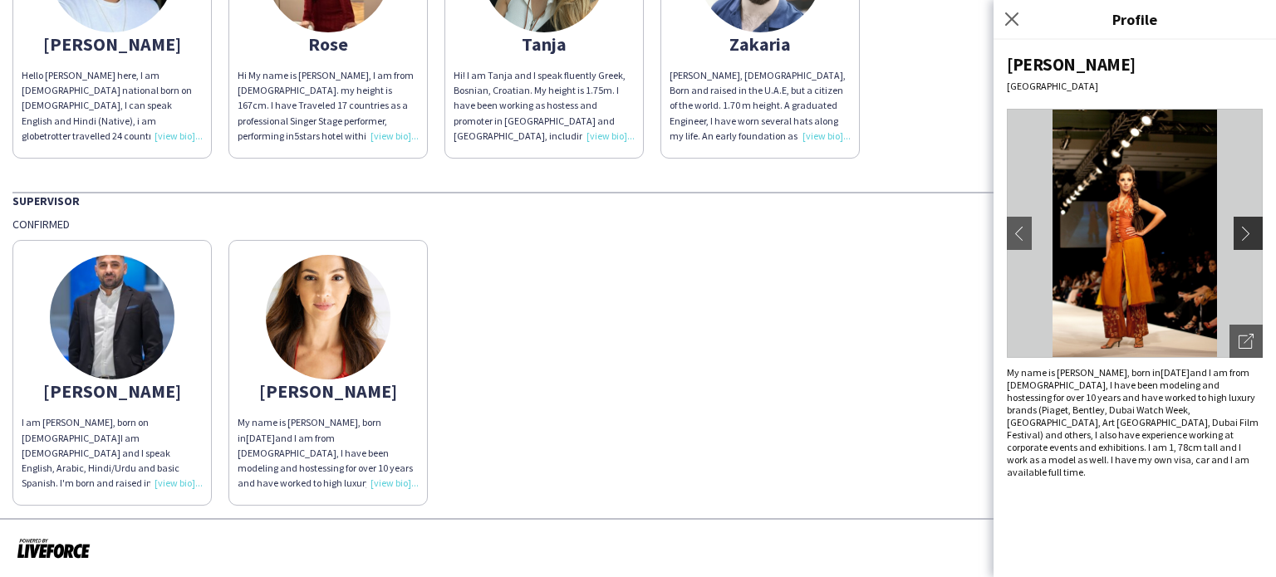
click at [1251, 234] on app-icon "chevron-right" at bounding box center [1250, 233] width 23 height 15
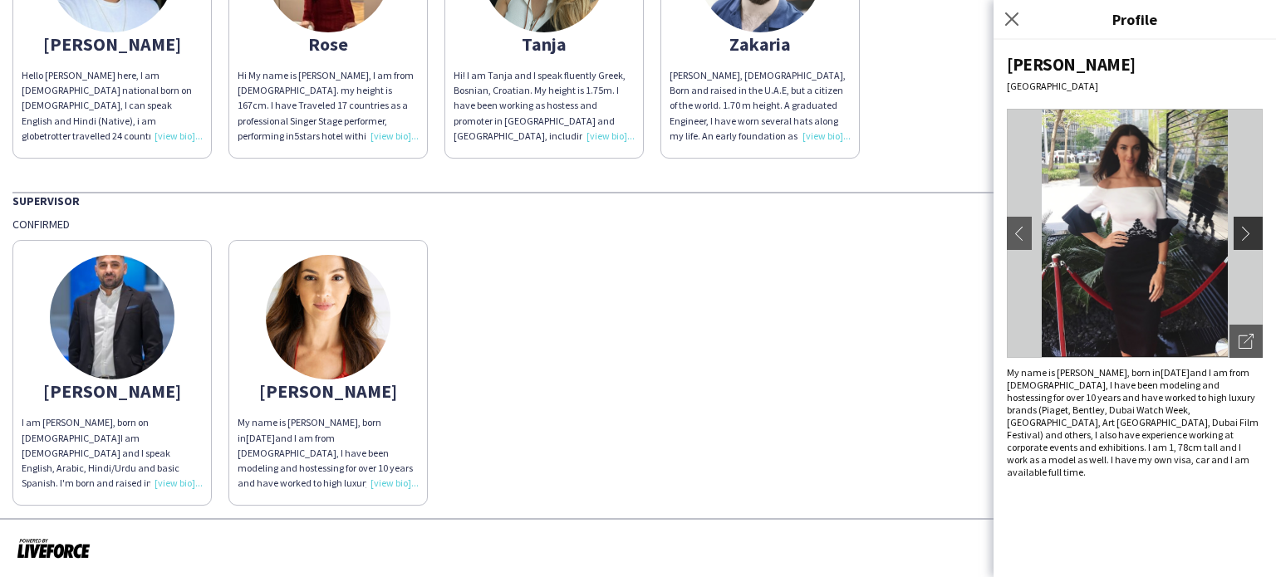
click at [1251, 234] on app-icon "chevron-right" at bounding box center [1250, 233] width 23 height 15
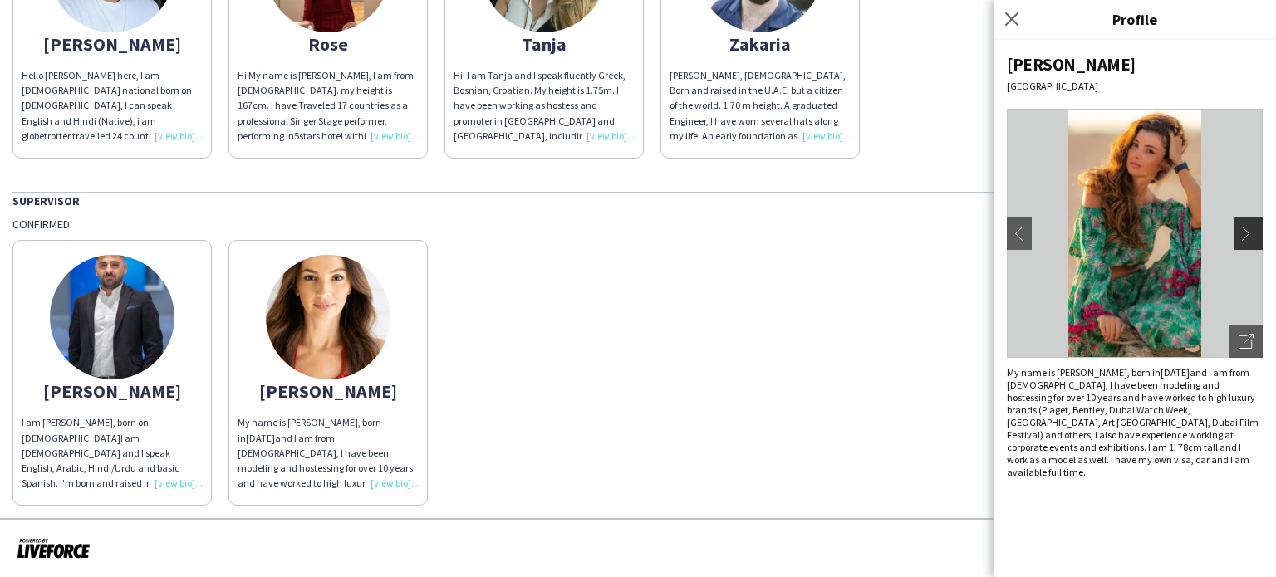
click at [1251, 234] on app-icon "chevron-right" at bounding box center [1250, 233] width 23 height 15
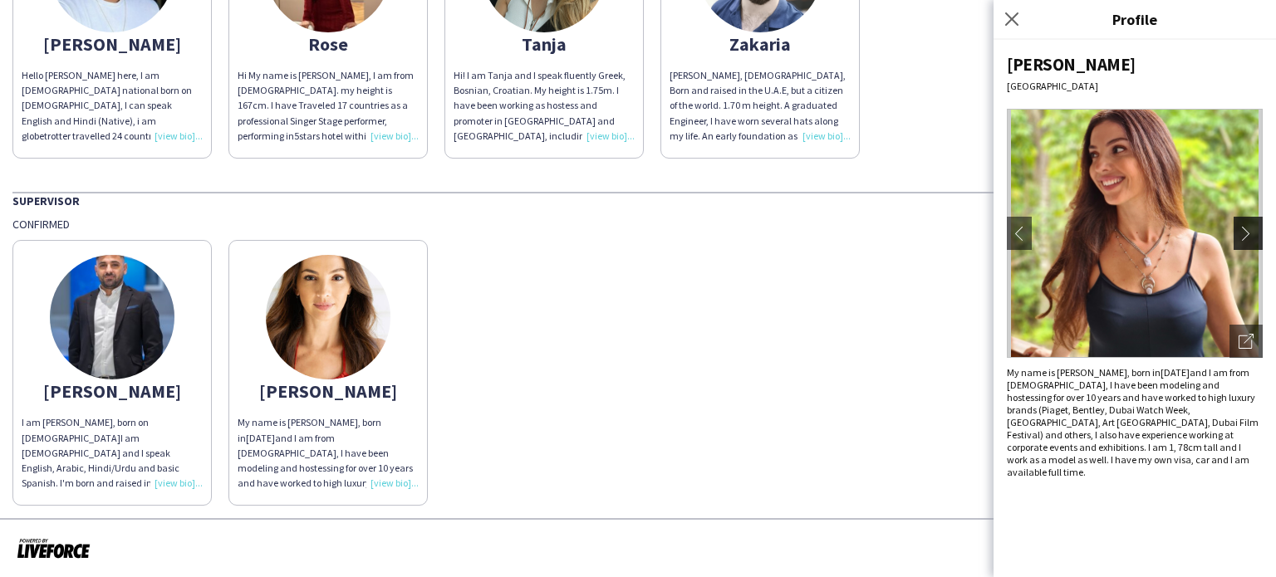
click at [1251, 234] on app-icon "chevron-right" at bounding box center [1250, 233] width 23 height 15
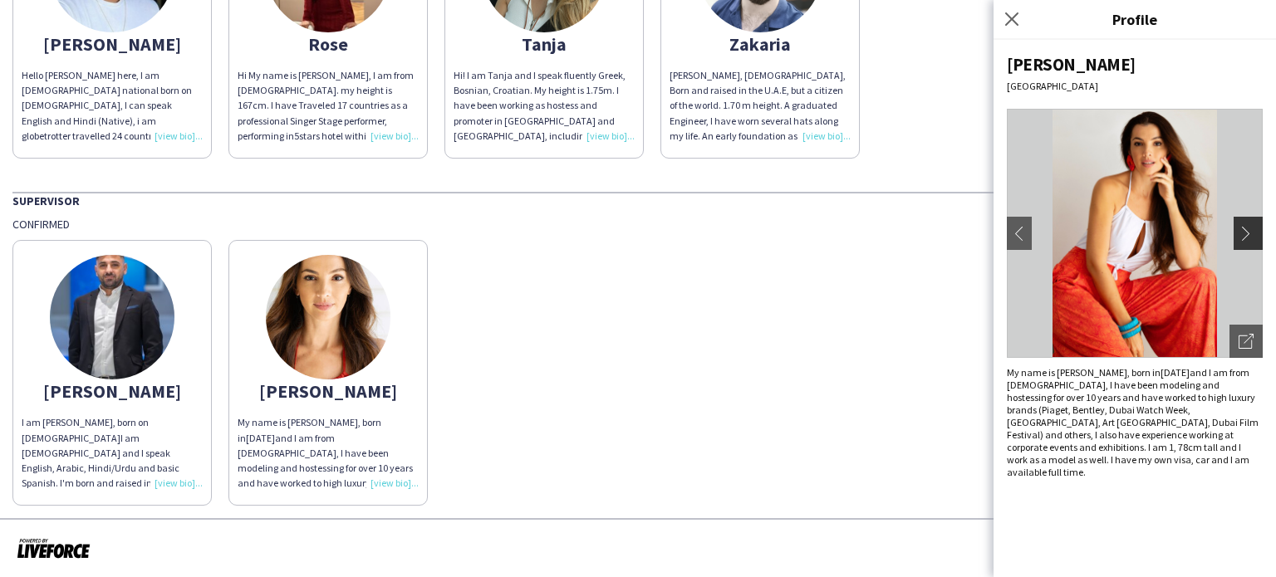
click at [1251, 234] on app-icon "chevron-right" at bounding box center [1250, 233] width 23 height 15
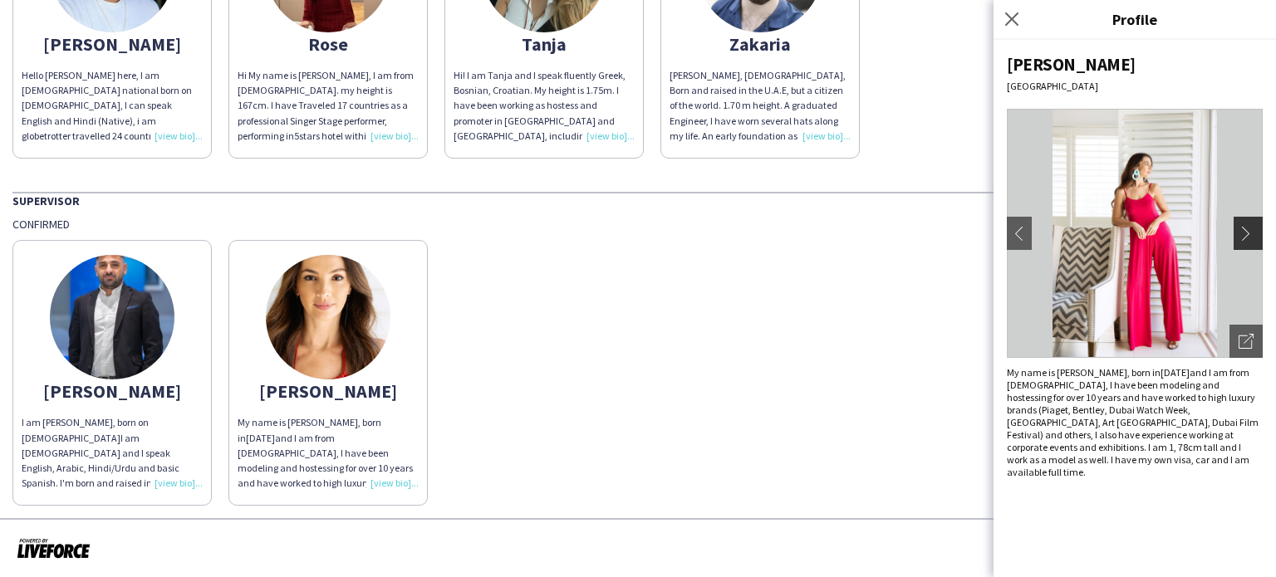
click at [1251, 234] on app-icon "chevron-right" at bounding box center [1250, 233] width 23 height 15
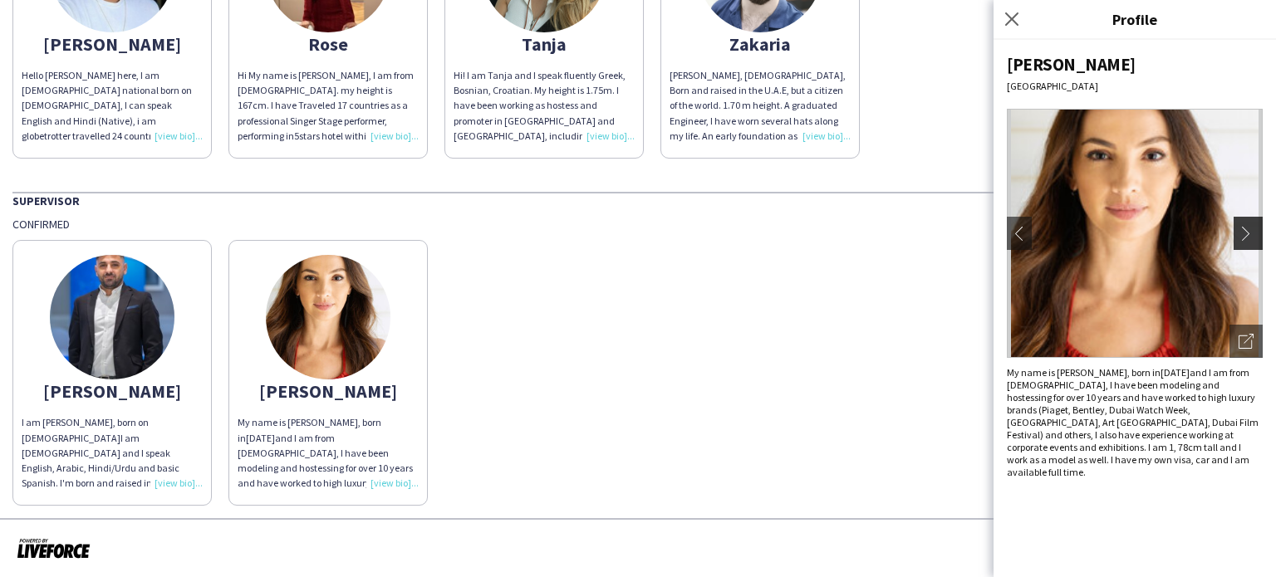
click at [1251, 234] on app-icon "chevron-right" at bounding box center [1250, 233] width 23 height 15
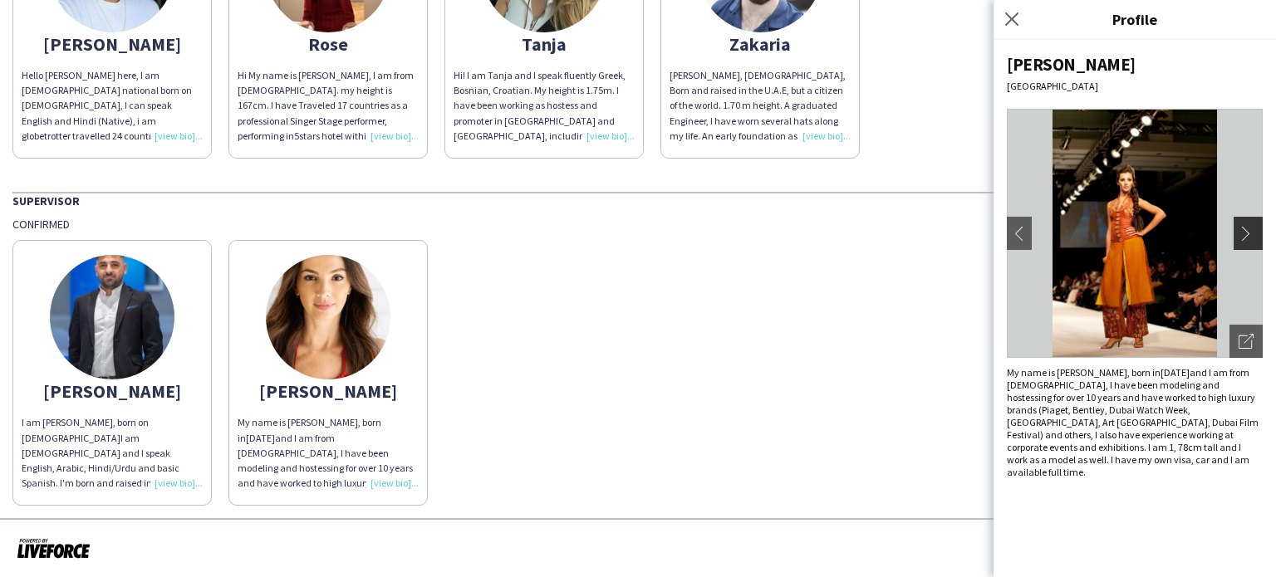
click at [1251, 234] on app-icon "chevron-right" at bounding box center [1250, 233] width 23 height 15
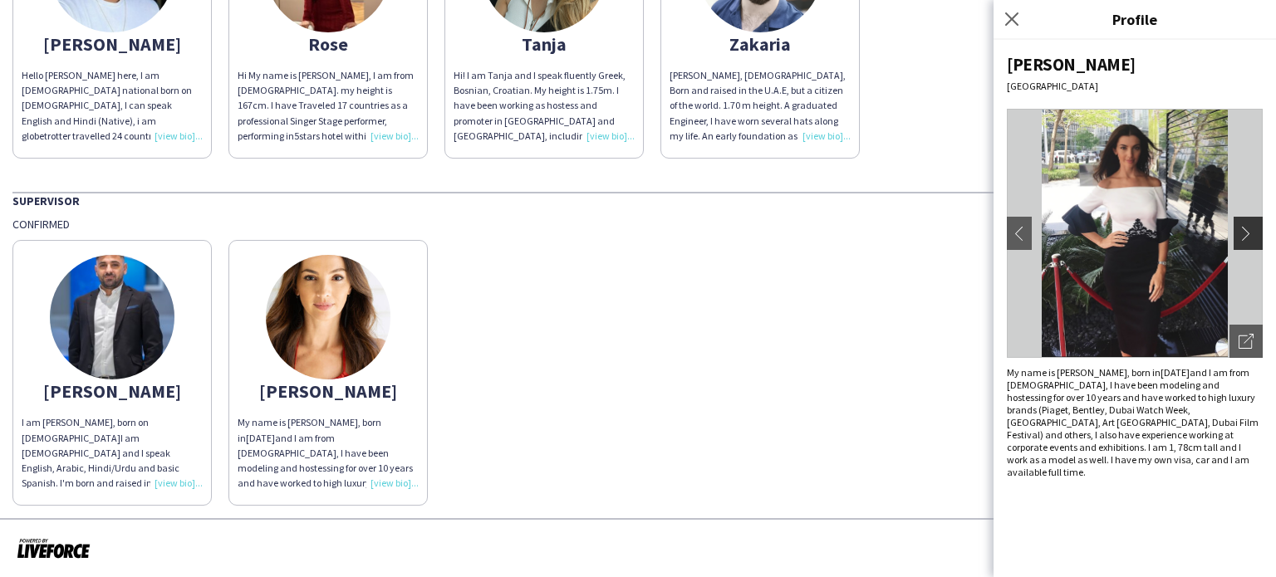
click at [1253, 233] on app-icon "chevron-right" at bounding box center [1250, 233] width 23 height 15
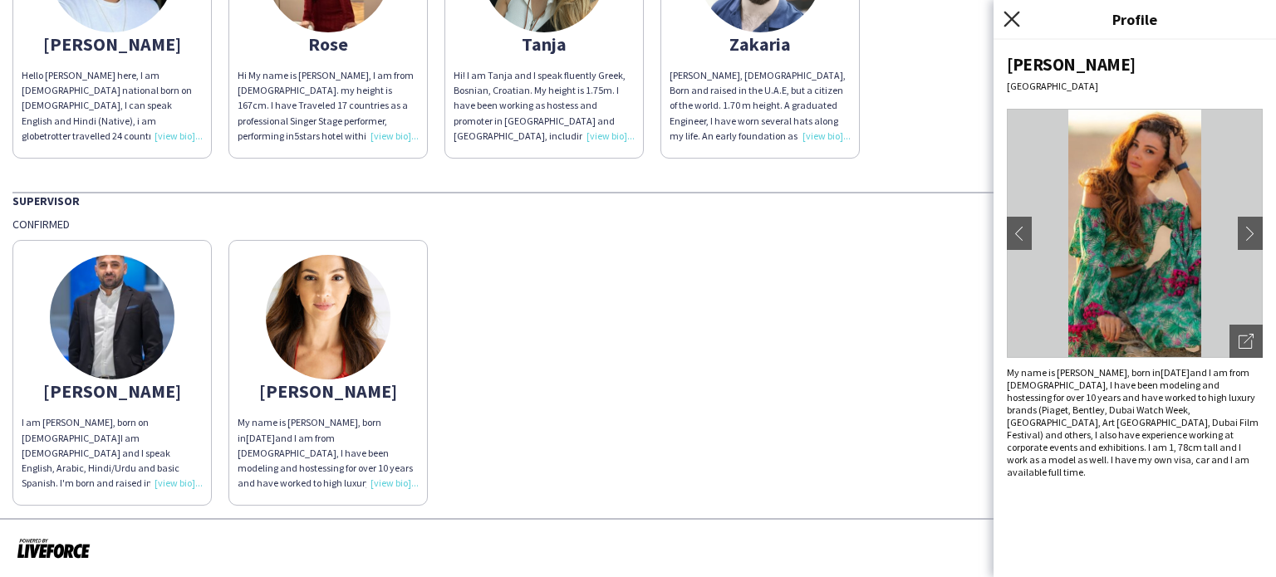
click at [1013, 12] on icon "Close pop-in" at bounding box center [1011, 19] width 16 height 16
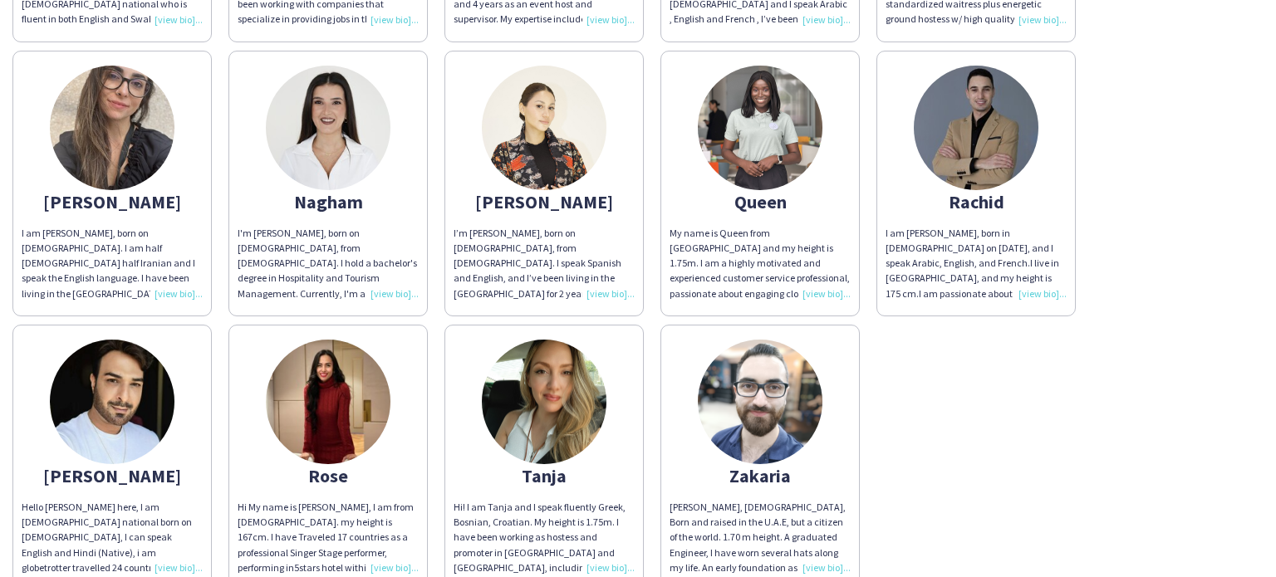
scroll to position [977, 0]
click at [326, 422] on img at bounding box center [328, 402] width 125 height 125
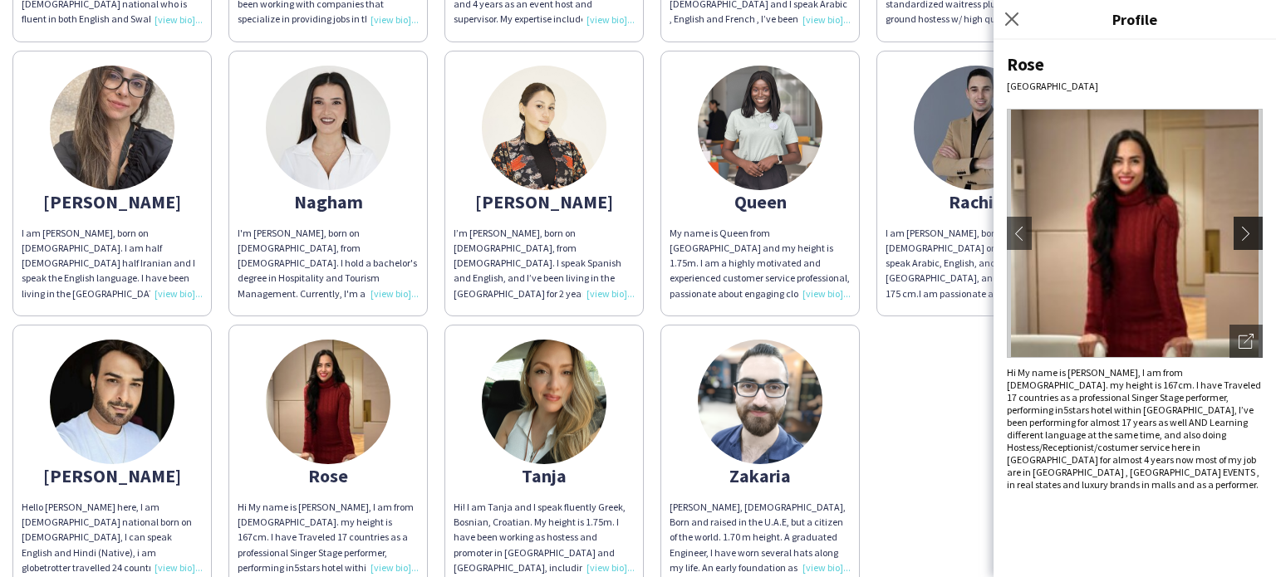
click at [1252, 237] on app-icon "chevron-right" at bounding box center [1250, 233] width 23 height 15
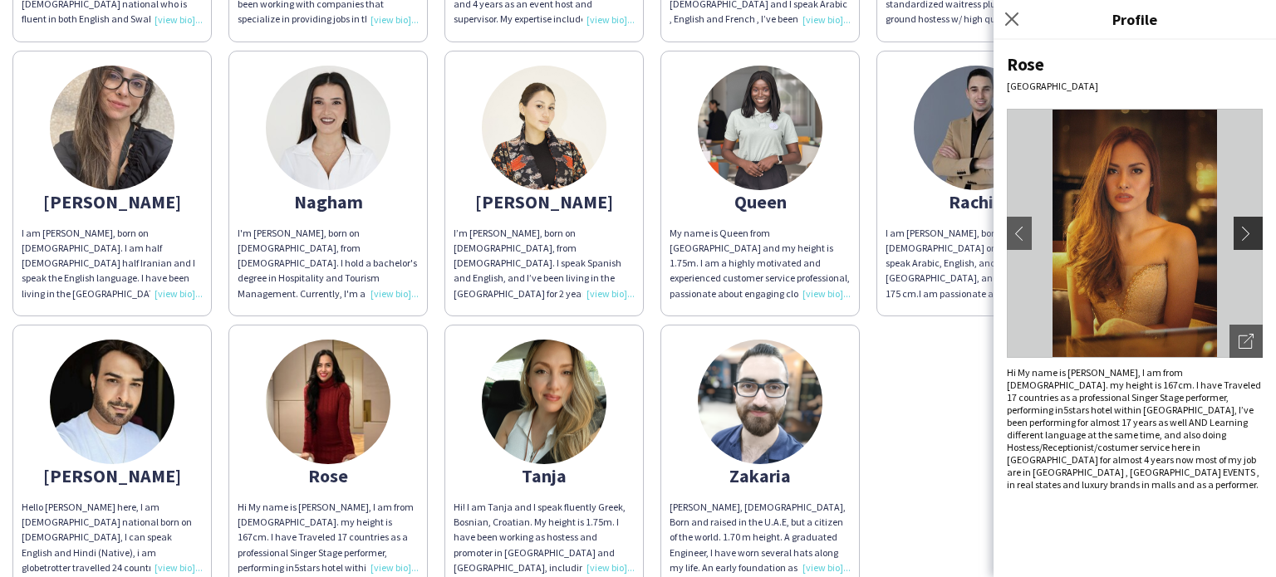
click at [1254, 235] on app-icon "chevron-right" at bounding box center [1250, 233] width 23 height 15
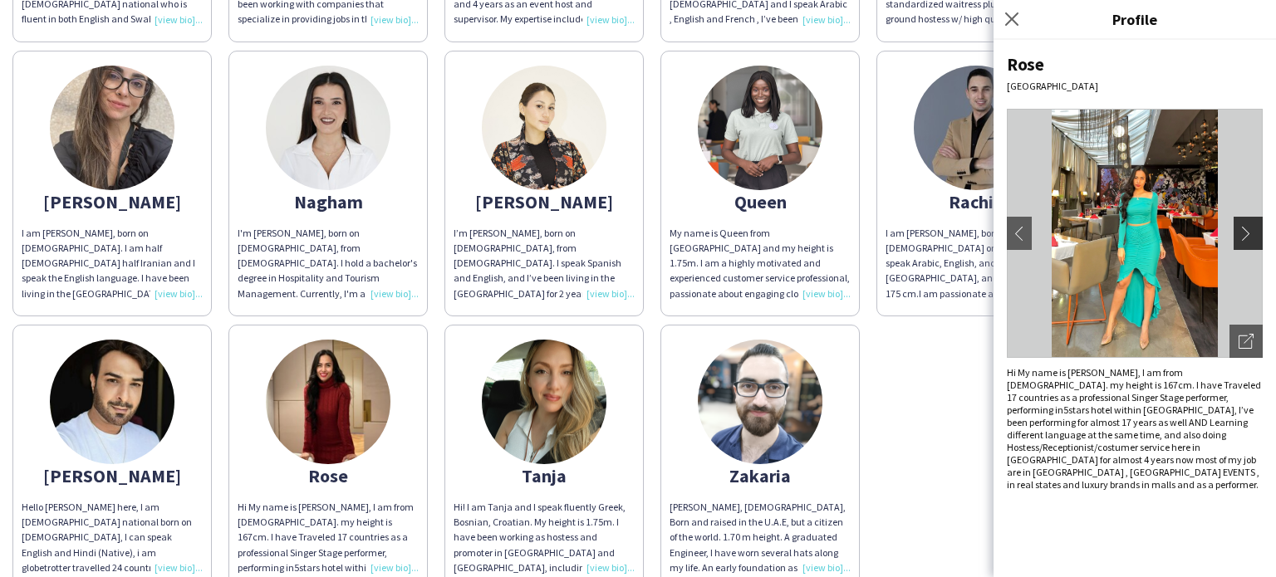
click at [1254, 235] on app-icon "chevron-right" at bounding box center [1250, 233] width 23 height 15
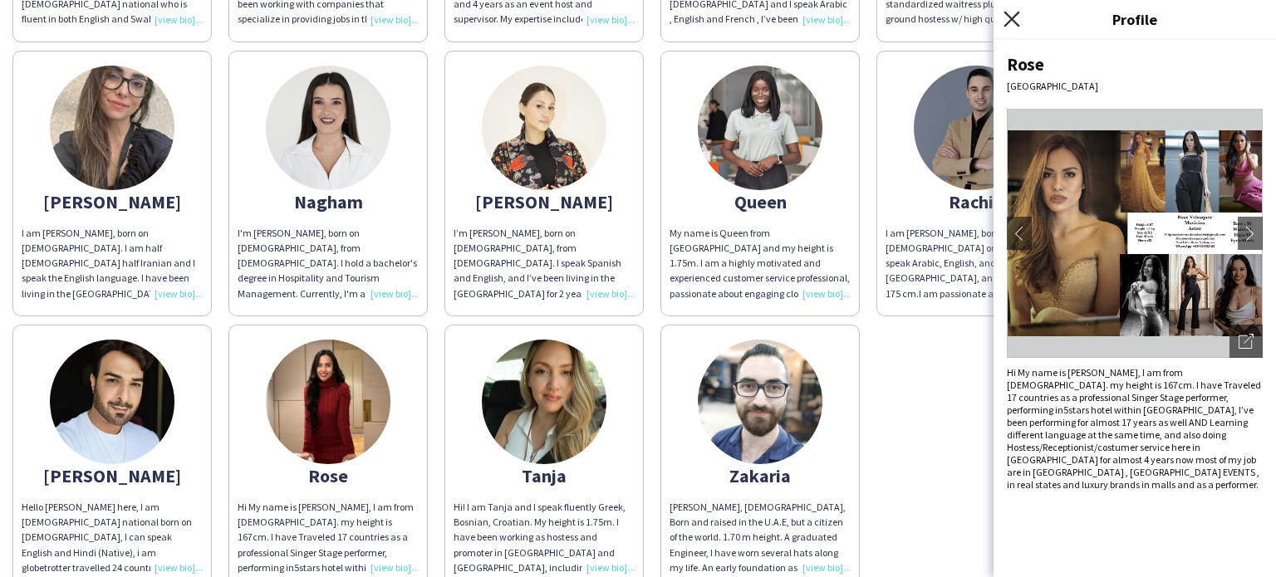
click at [1010, 16] on icon "Close pop-in" at bounding box center [1011, 19] width 16 height 16
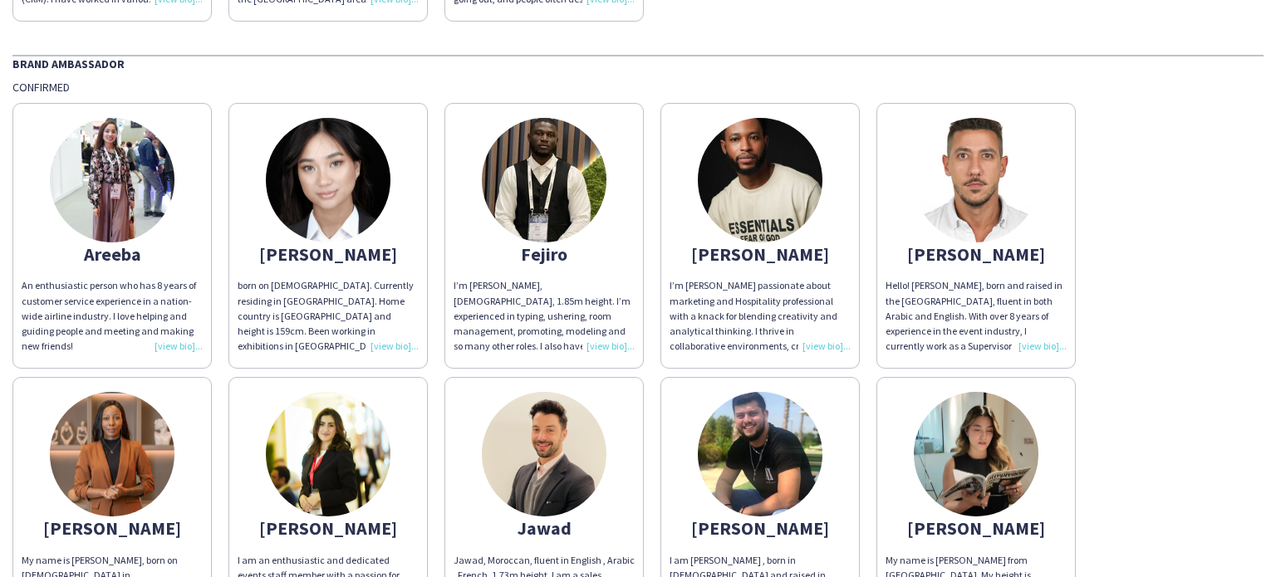
scroll to position [375, 0]
click at [91, 172] on img at bounding box center [112, 180] width 125 height 125
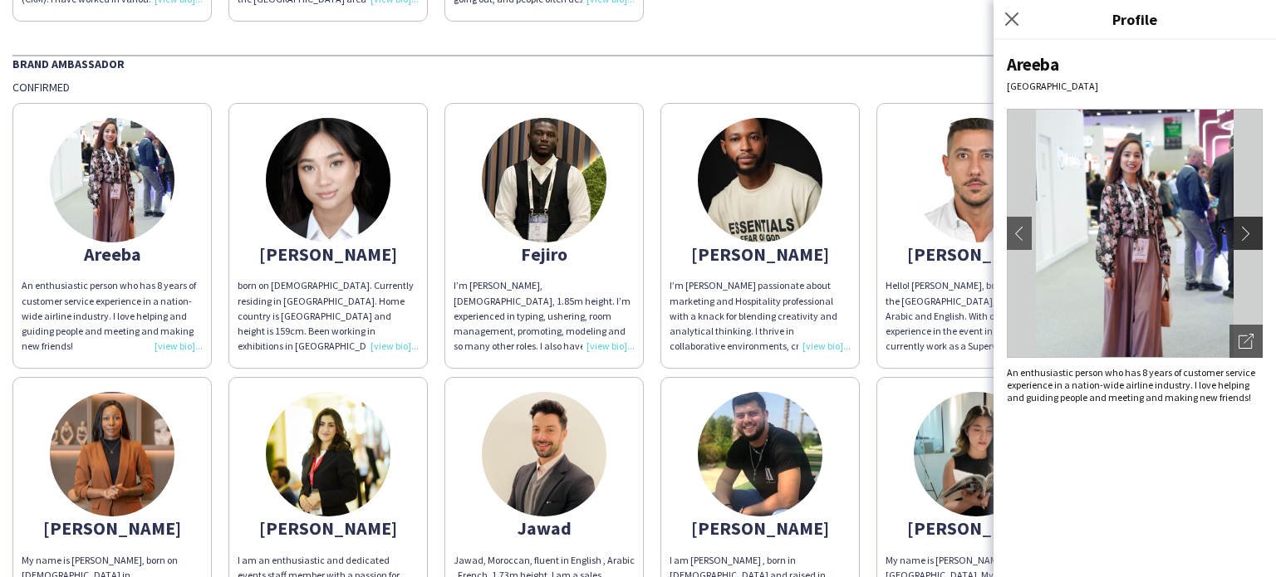
click at [1253, 234] on app-icon "chevron-right" at bounding box center [1250, 233] width 23 height 15
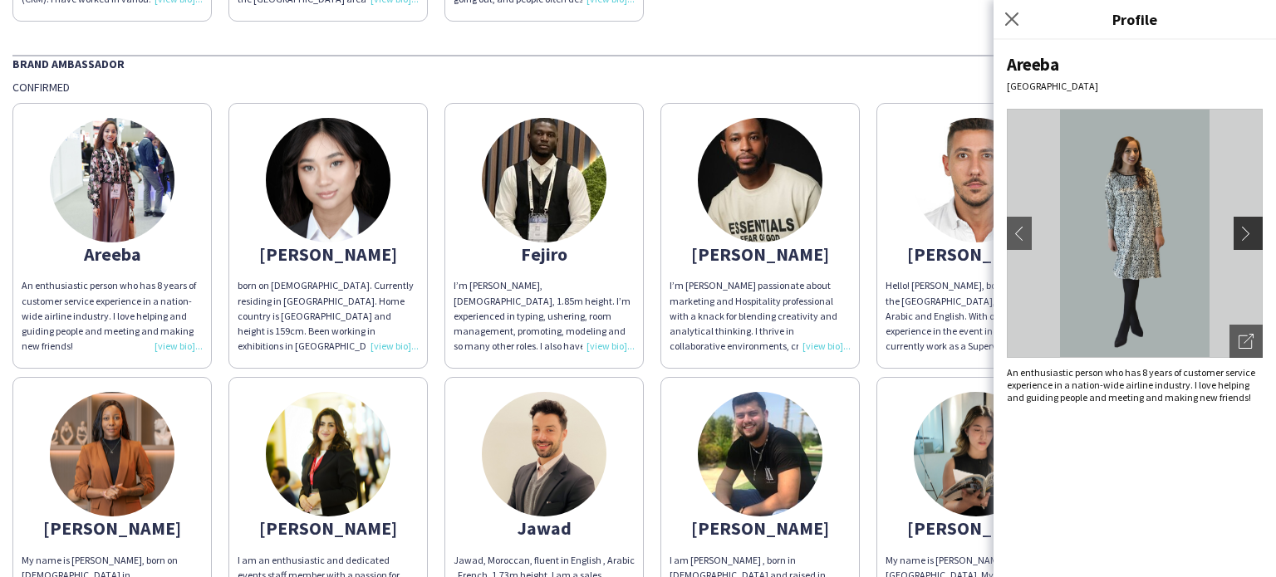
click at [1253, 234] on app-icon "chevron-right" at bounding box center [1250, 233] width 23 height 15
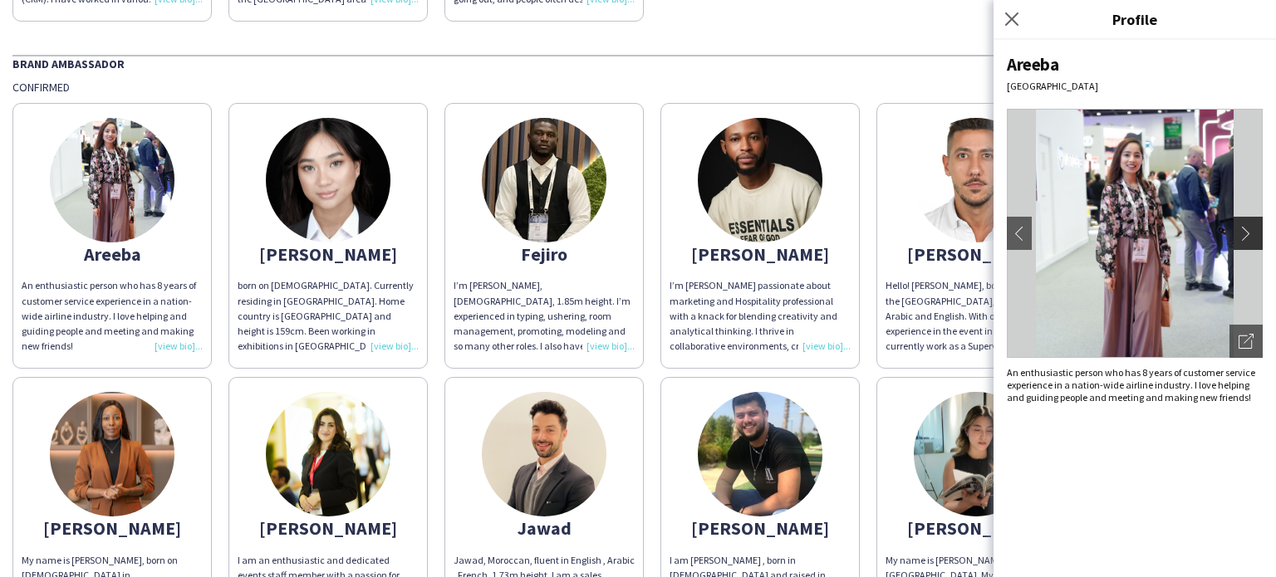
click at [1253, 234] on app-icon "chevron-right" at bounding box center [1250, 233] width 23 height 15
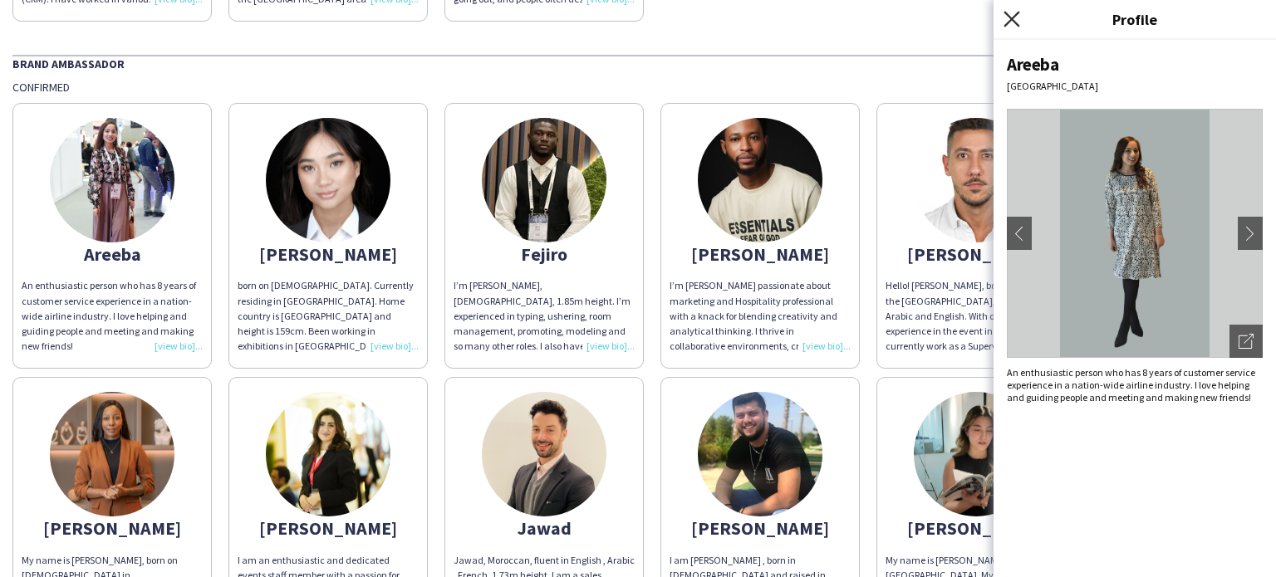
drag, startPoint x: 1253, startPoint y: 234, endPoint x: 1011, endPoint y: 17, distance: 324.7
click at [1011, 17] on icon at bounding box center [1011, 19] width 16 height 16
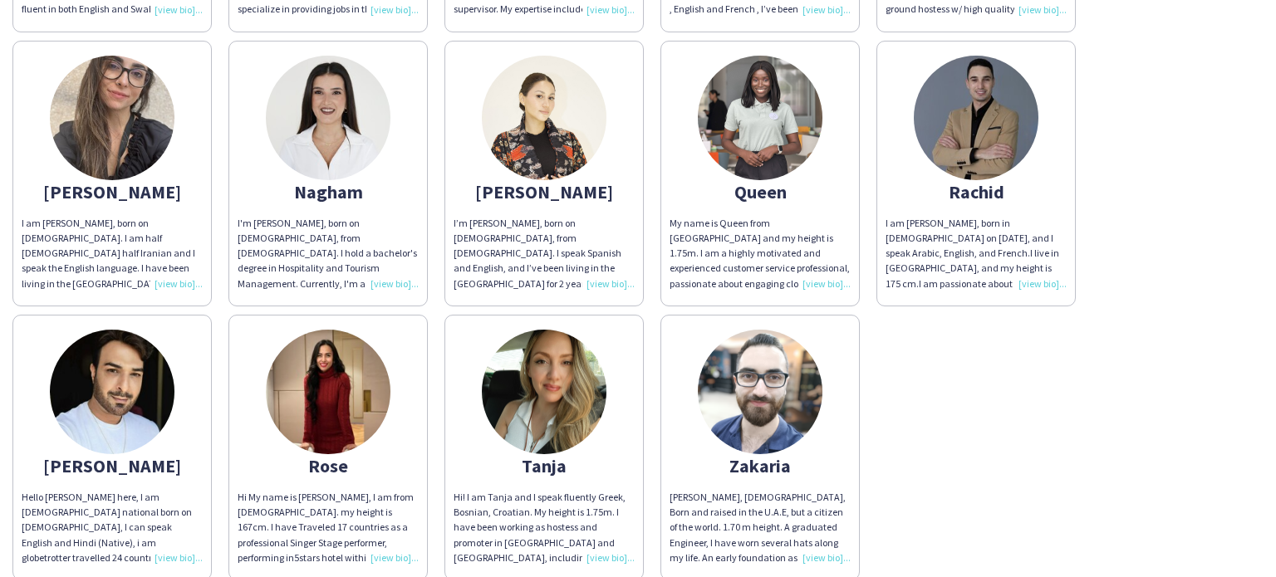
scroll to position [1070, 0]
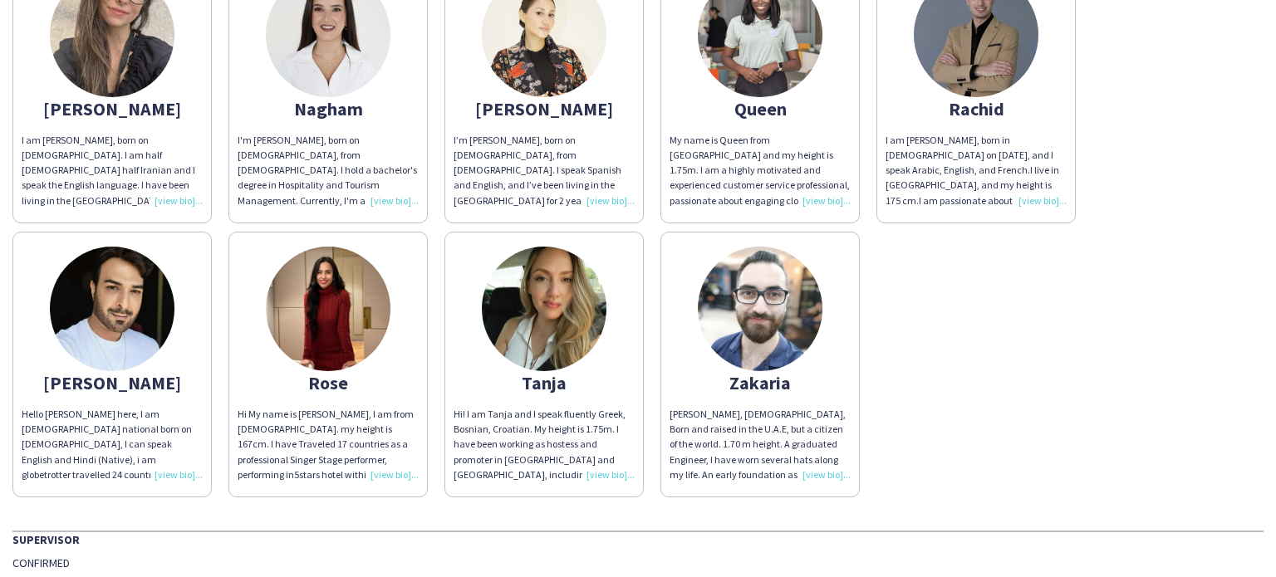
click at [608, 473] on div "Hi! I am Tanja and I speak fluently Greek, Bosnian, Croatian. My height is 1.75…" at bounding box center [544, 445] width 181 height 76
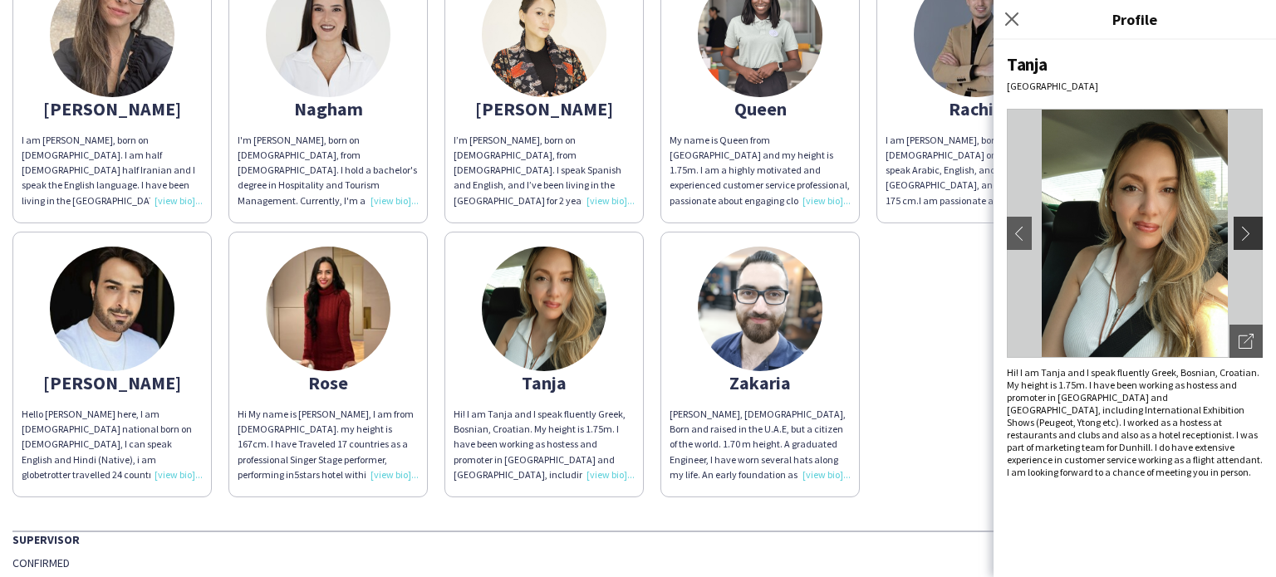
click at [1239, 230] on app-icon "chevron-right" at bounding box center [1250, 233] width 23 height 15
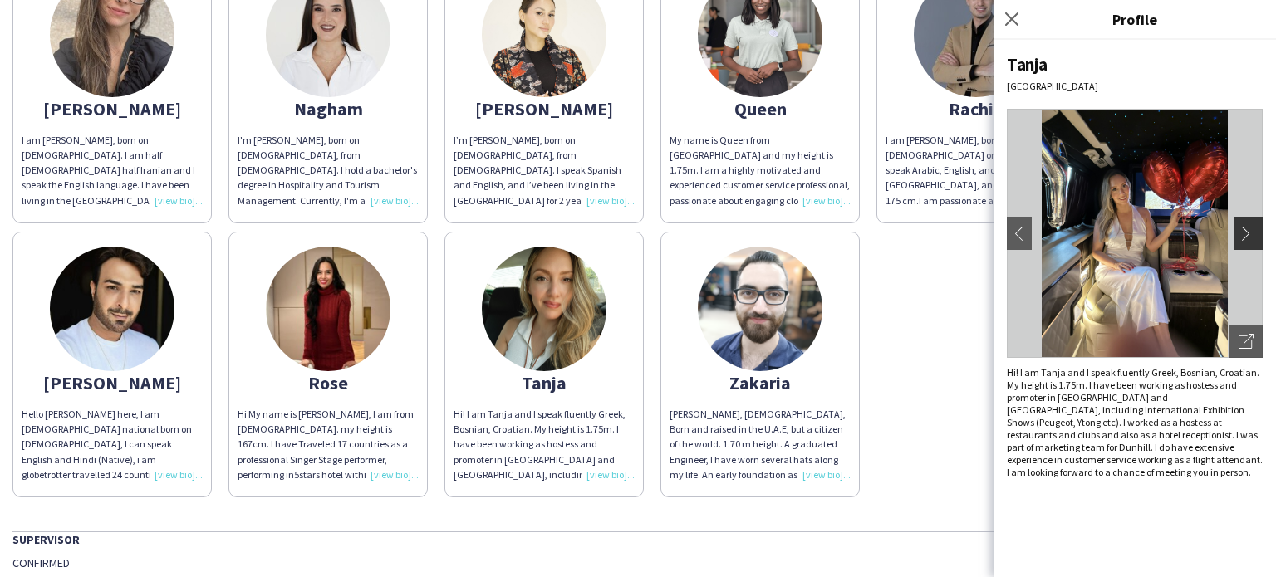
click at [1239, 236] on app-icon "chevron-right" at bounding box center [1250, 233] width 23 height 15
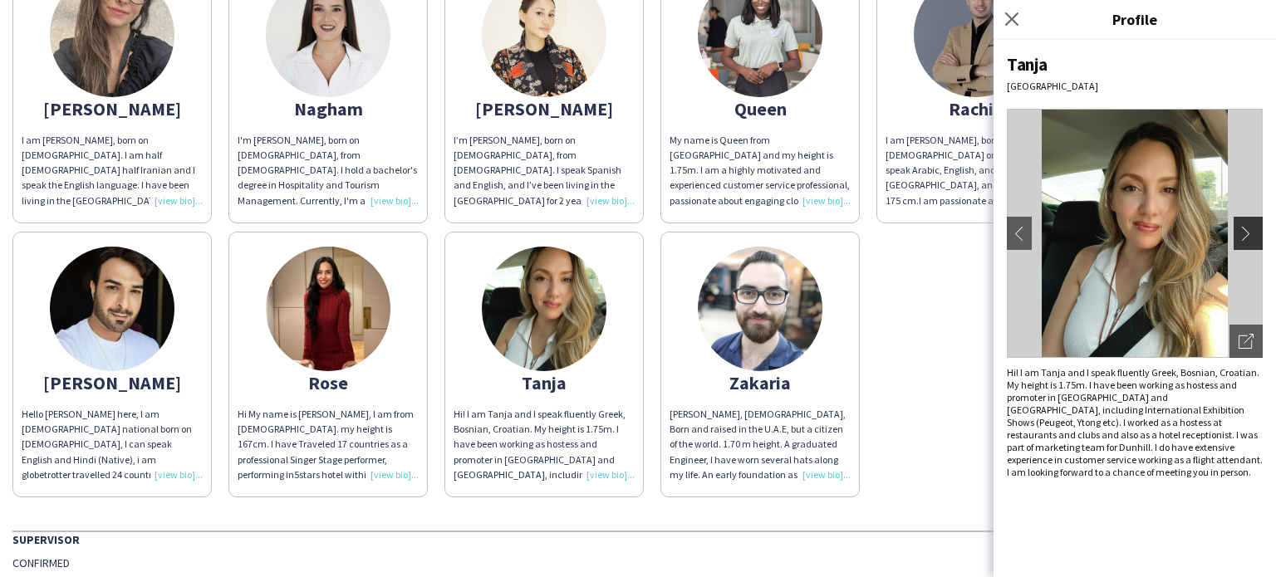
click at [1239, 236] on app-icon "chevron-right" at bounding box center [1250, 233] width 23 height 15
click at [1248, 232] on app-icon "chevron-right" at bounding box center [1250, 233] width 23 height 15
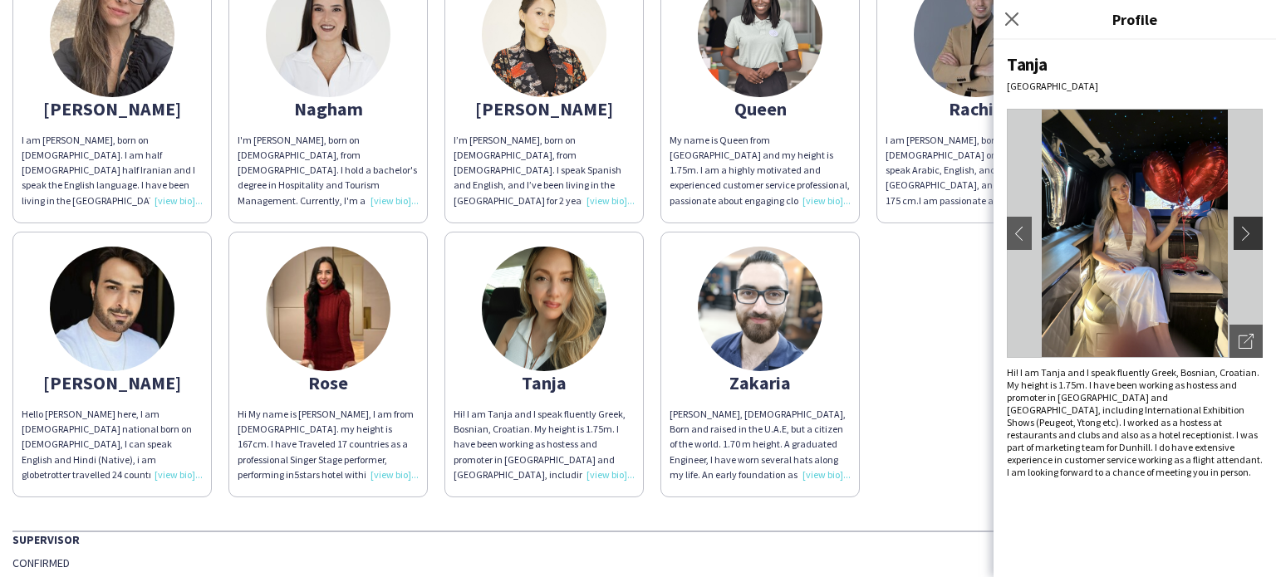
click at [1243, 236] on app-icon "chevron-right" at bounding box center [1250, 233] width 23 height 15
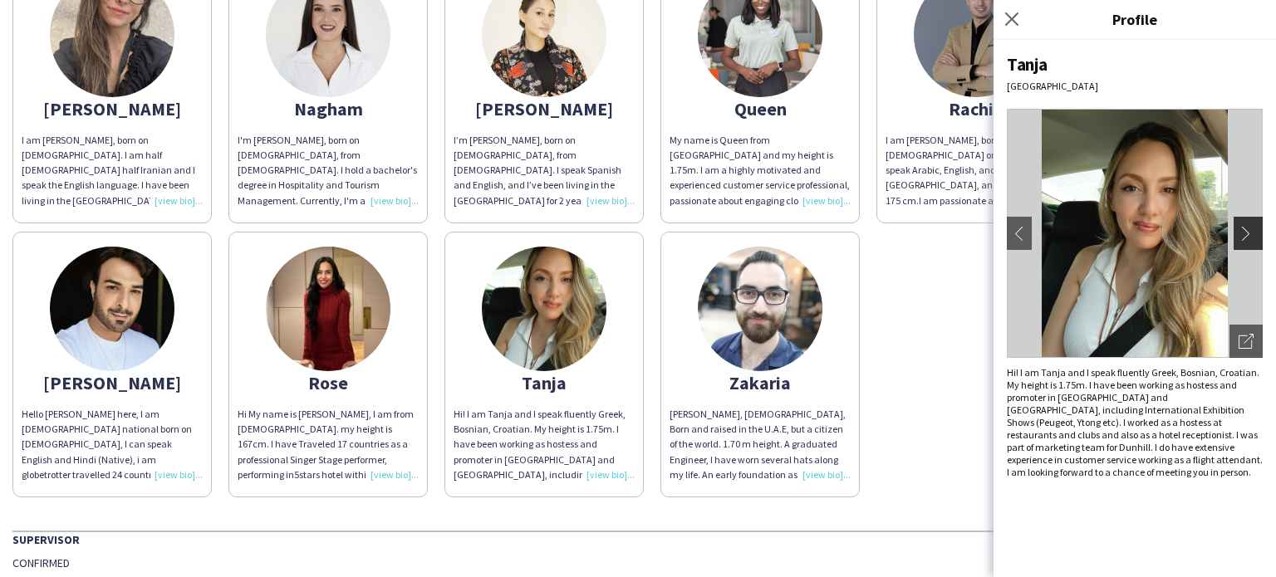
click at [1243, 236] on app-icon "chevron-right" at bounding box center [1250, 233] width 23 height 15
click at [1249, 239] on app-icon "chevron-right" at bounding box center [1250, 233] width 23 height 15
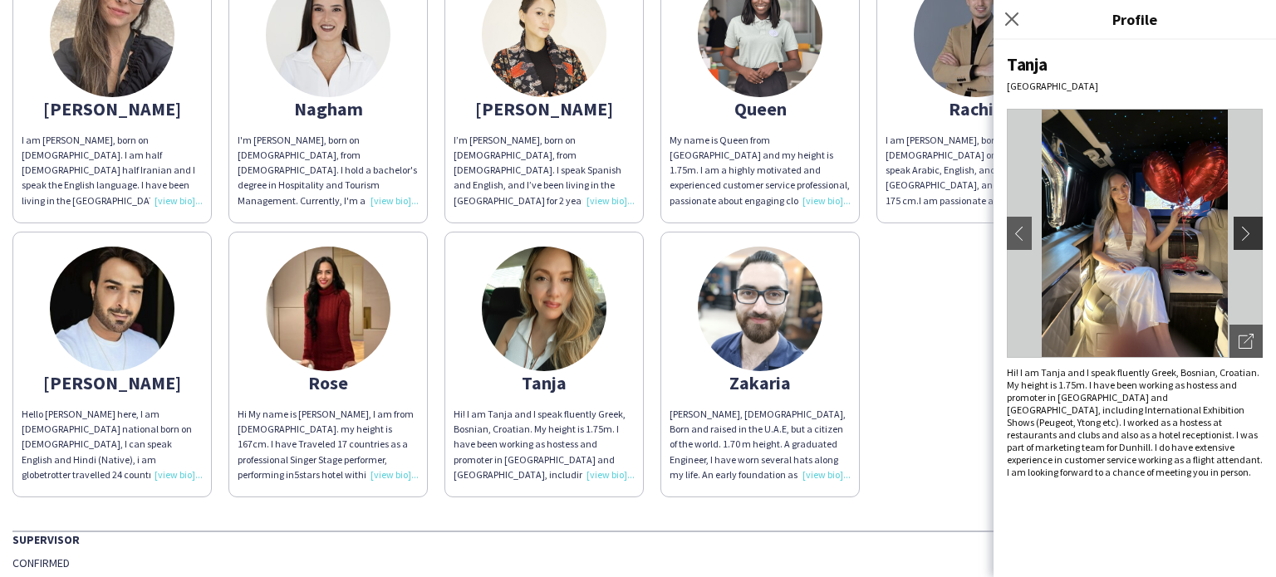
click at [1249, 239] on app-icon "chevron-right" at bounding box center [1250, 233] width 23 height 15
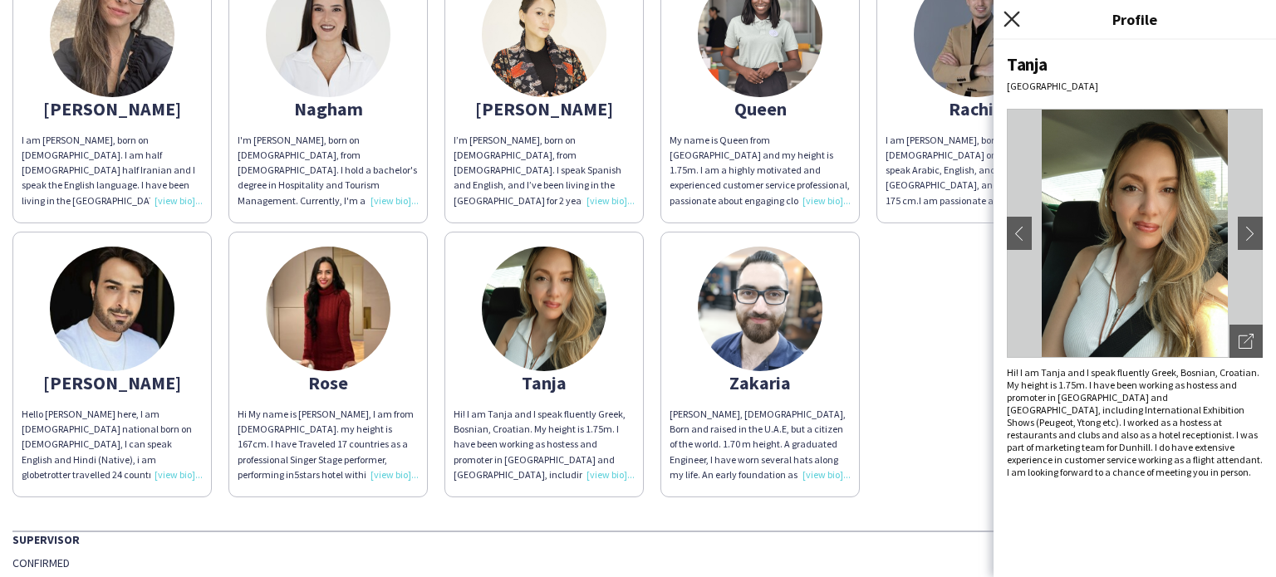
click at [1013, 18] on icon at bounding box center [1011, 19] width 16 height 16
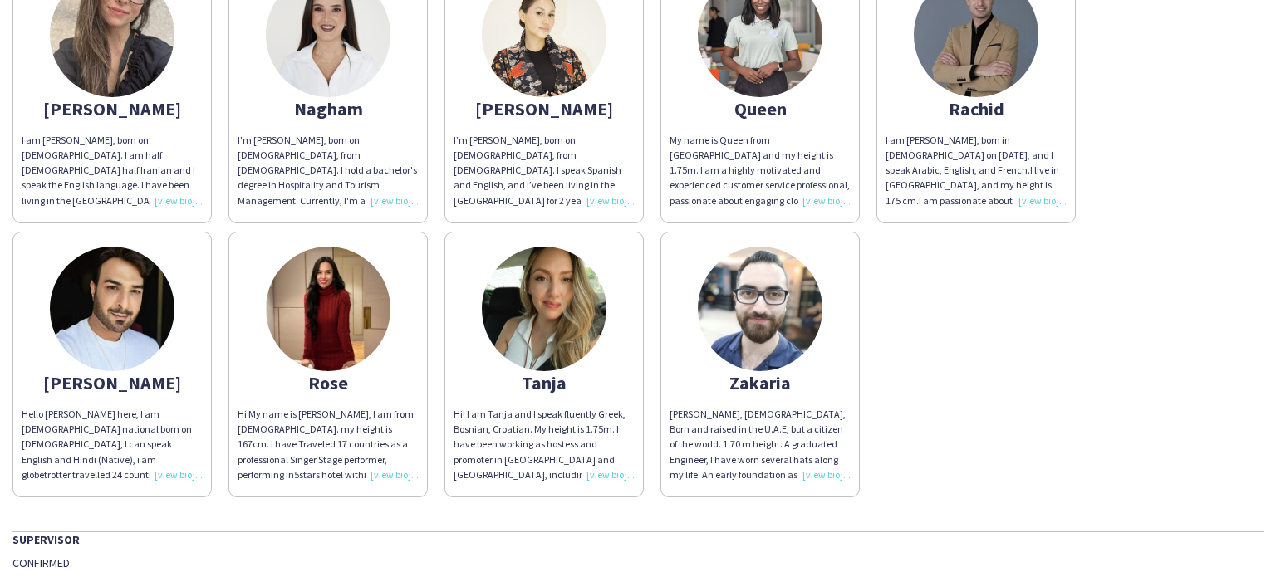
click at [305, 313] on img at bounding box center [328, 309] width 125 height 125
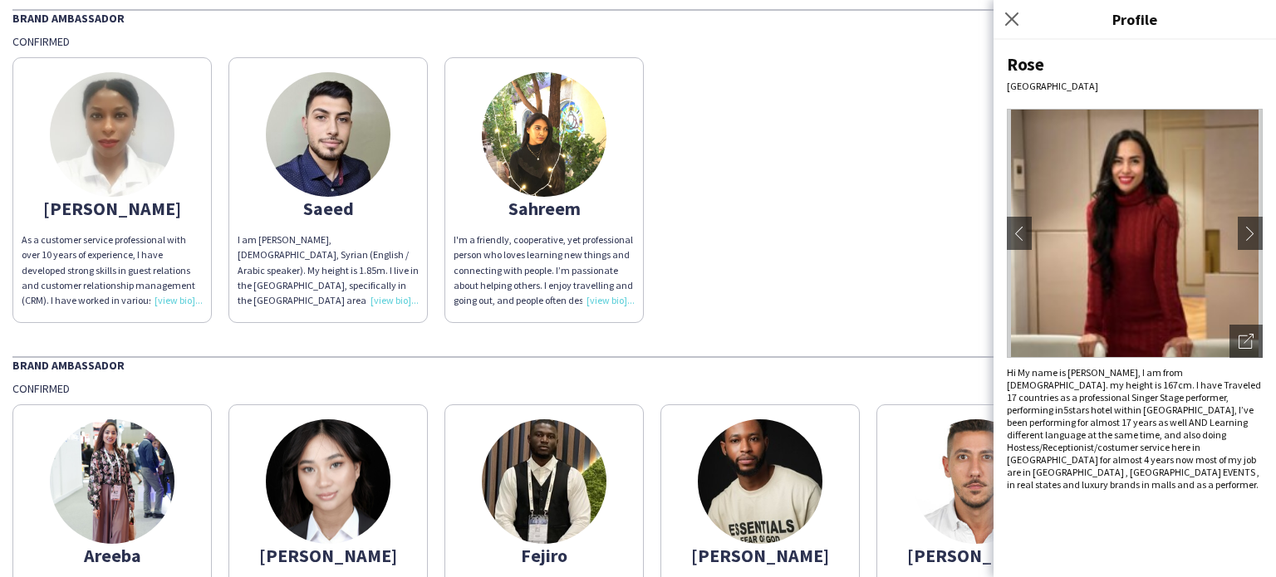
scroll to position [73, 0]
click at [817, 252] on div "[PERSON_NAME] As a customer service professional with over 10 years of experien…" at bounding box center [637, 187] width 1251 height 274
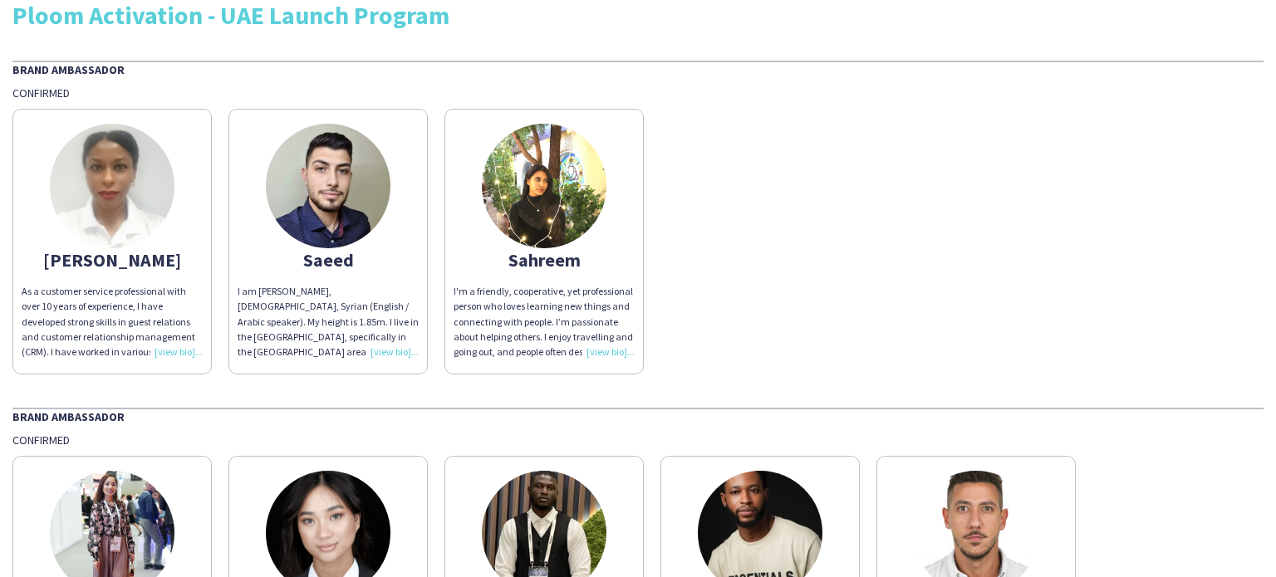
scroll to position [0, 0]
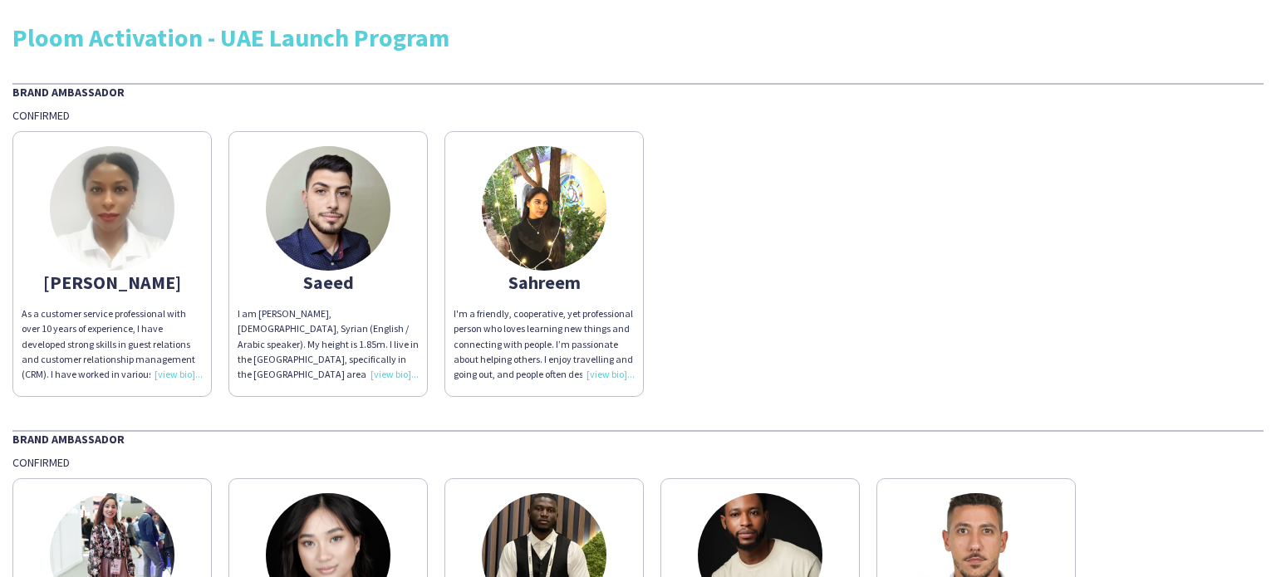
click at [1060, 131] on div "[PERSON_NAME] As a customer service professional with over 10 years of experien…" at bounding box center [637, 260] width 1251 height 274
